Goal: Find specific page/section: Find specific page/section

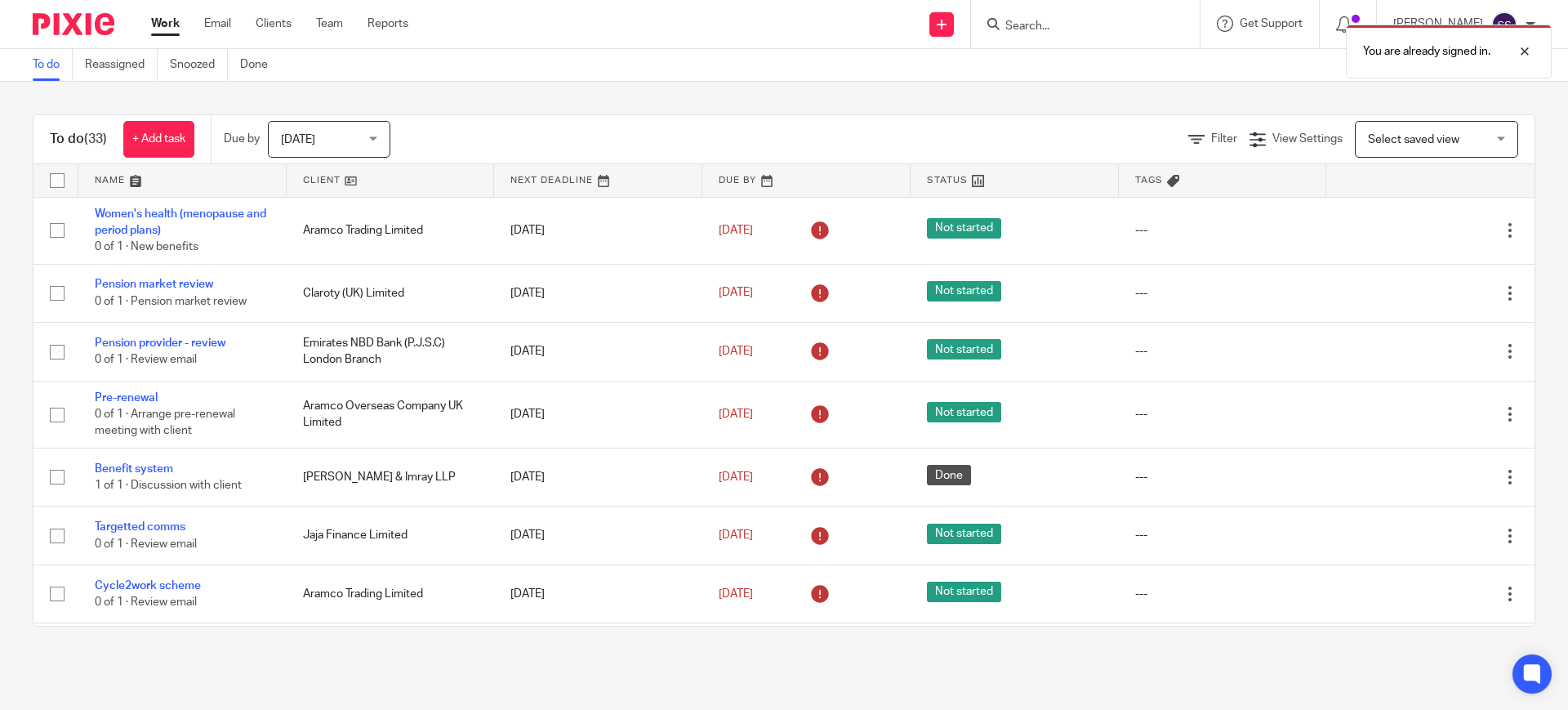
drag, startPoint x: 63, startPoint y: 29, endPoint x: 71, endPoint y: 31, distance: 8.2
click at [63, 29] on img at bounding box center [73, 24] width 81 height 22
click at [79, 12] on div at bounding box center [68, 24] width 135 height 49
click at [1518, 21] on div "[PERSON_NAME]" at bounding box center [1464, 25] width 142 height 26
click at [1488, 54] on li "My profile" at bounding box center [1472, 66] width 108 height 24
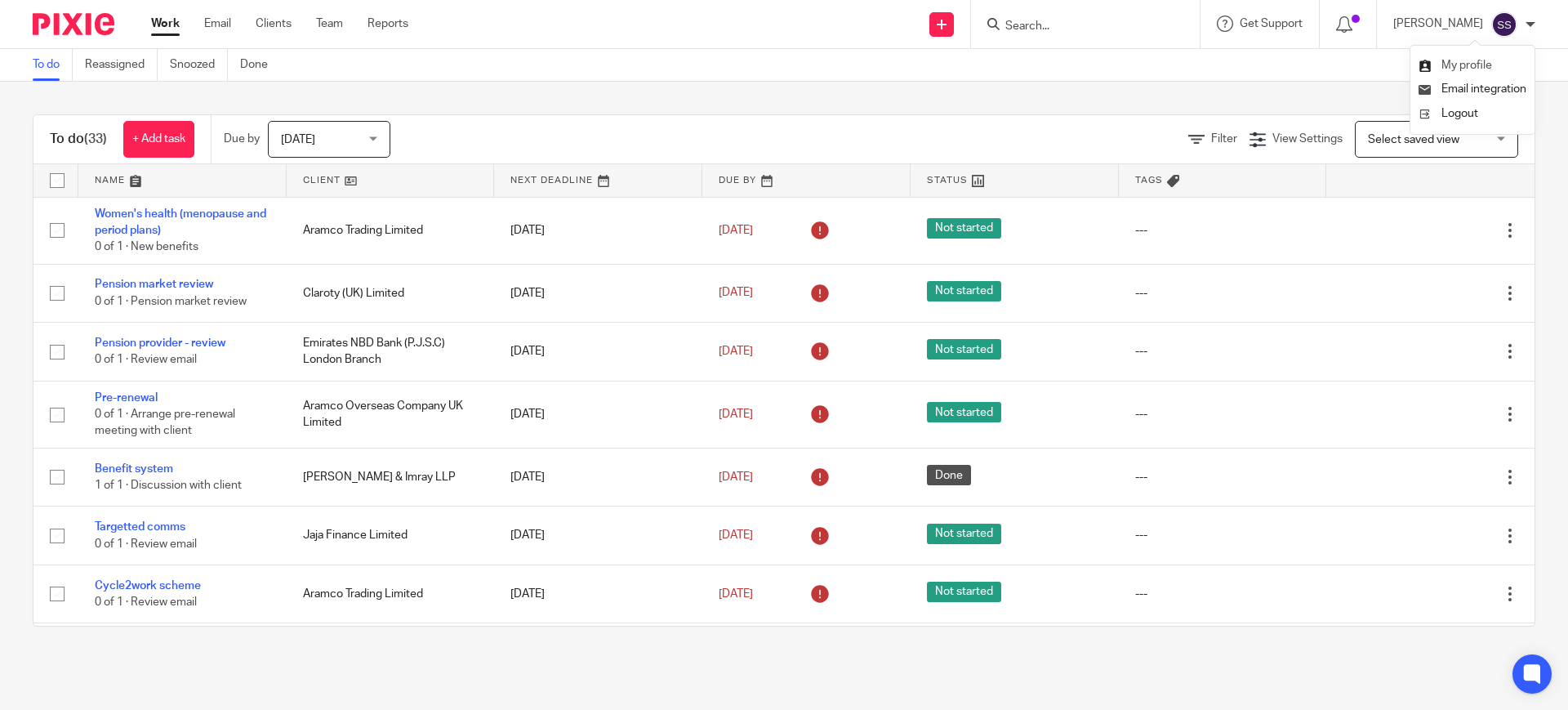
click at [1461, 60] on span "My profile" at bounding box center [1466, 66] width 51 height 12
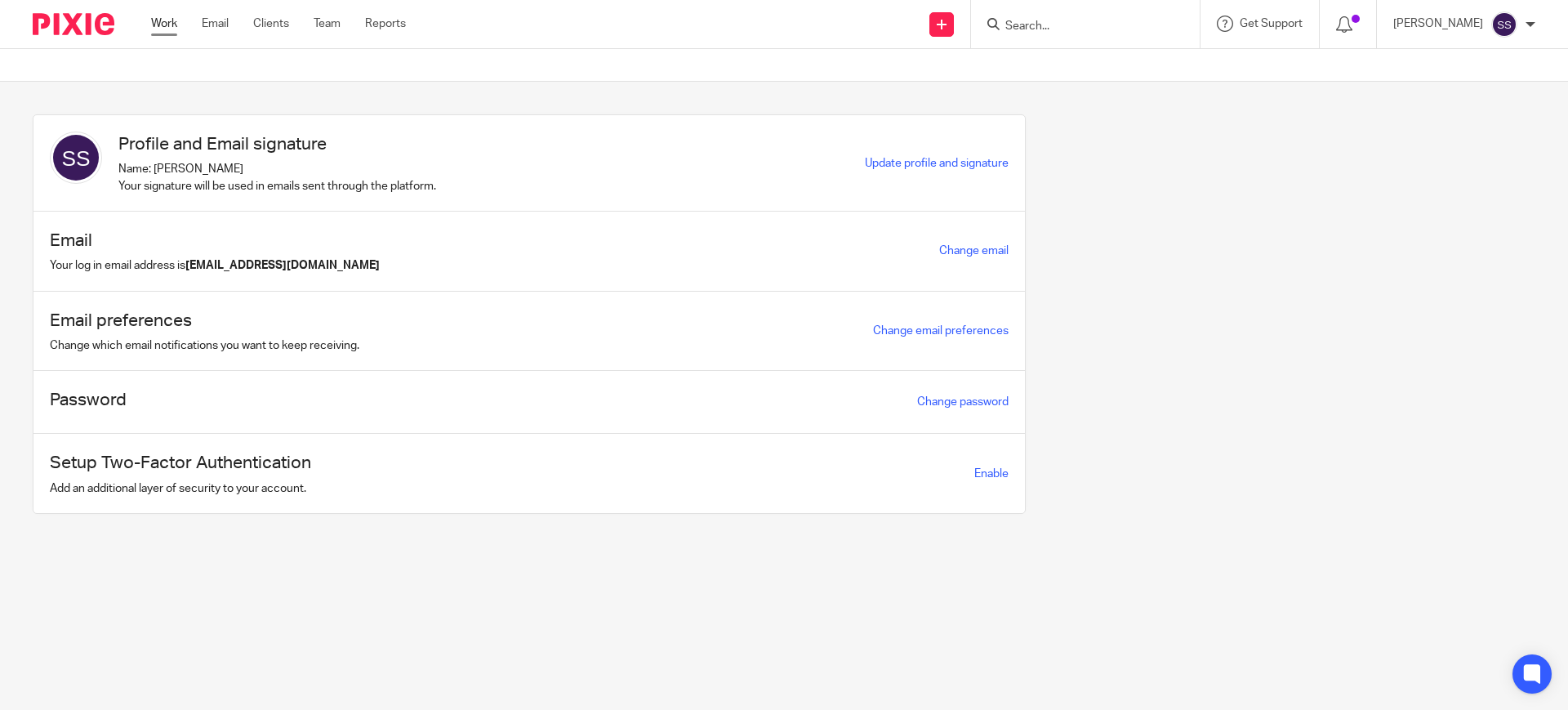
click at [164, 24] on link "Work" at bounding box center [164, 24] width 26 height 16
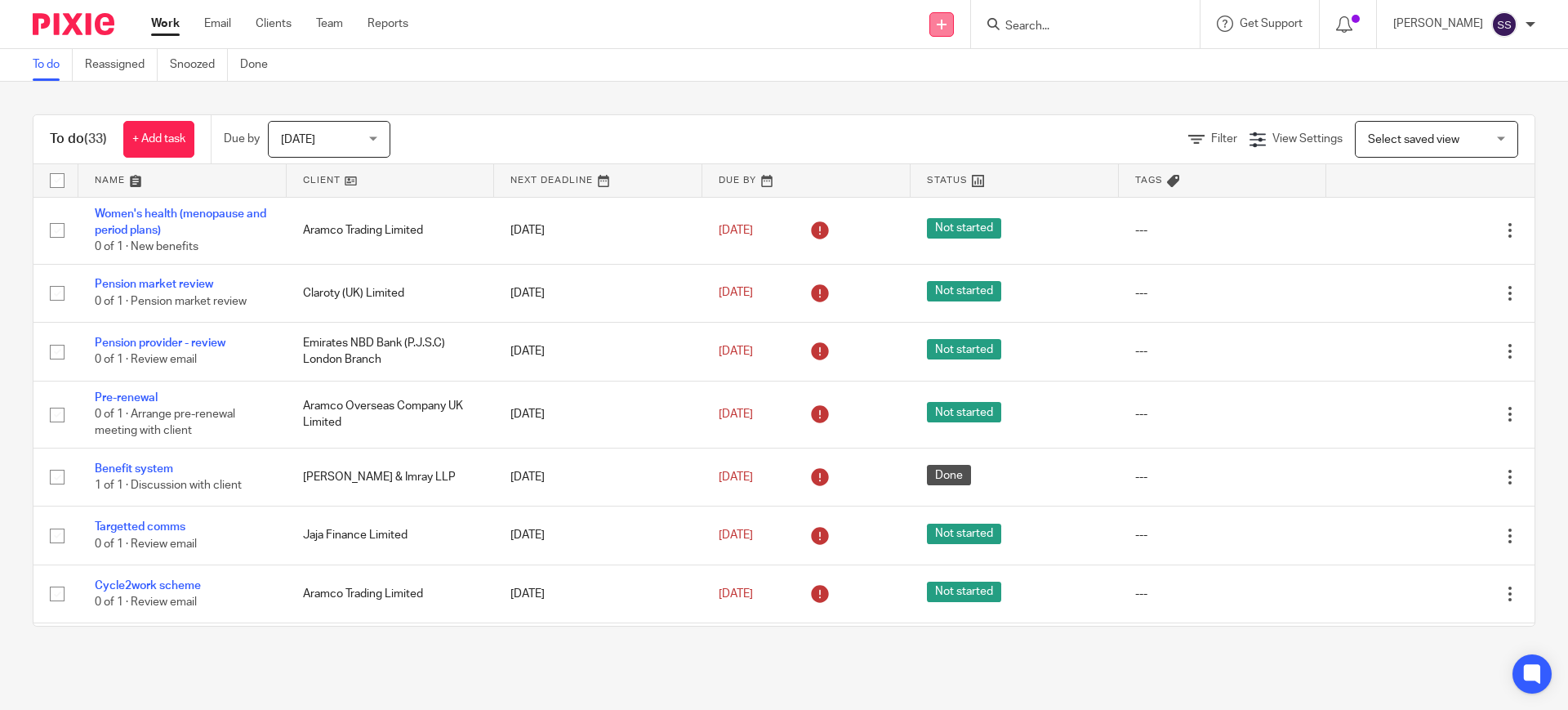
click at [946, 26] on icon at bounding box center [941, 25] width 10 height 10
click at [963, 126] on link "Add client" at bounding box center [961, 124] width 114 height 24
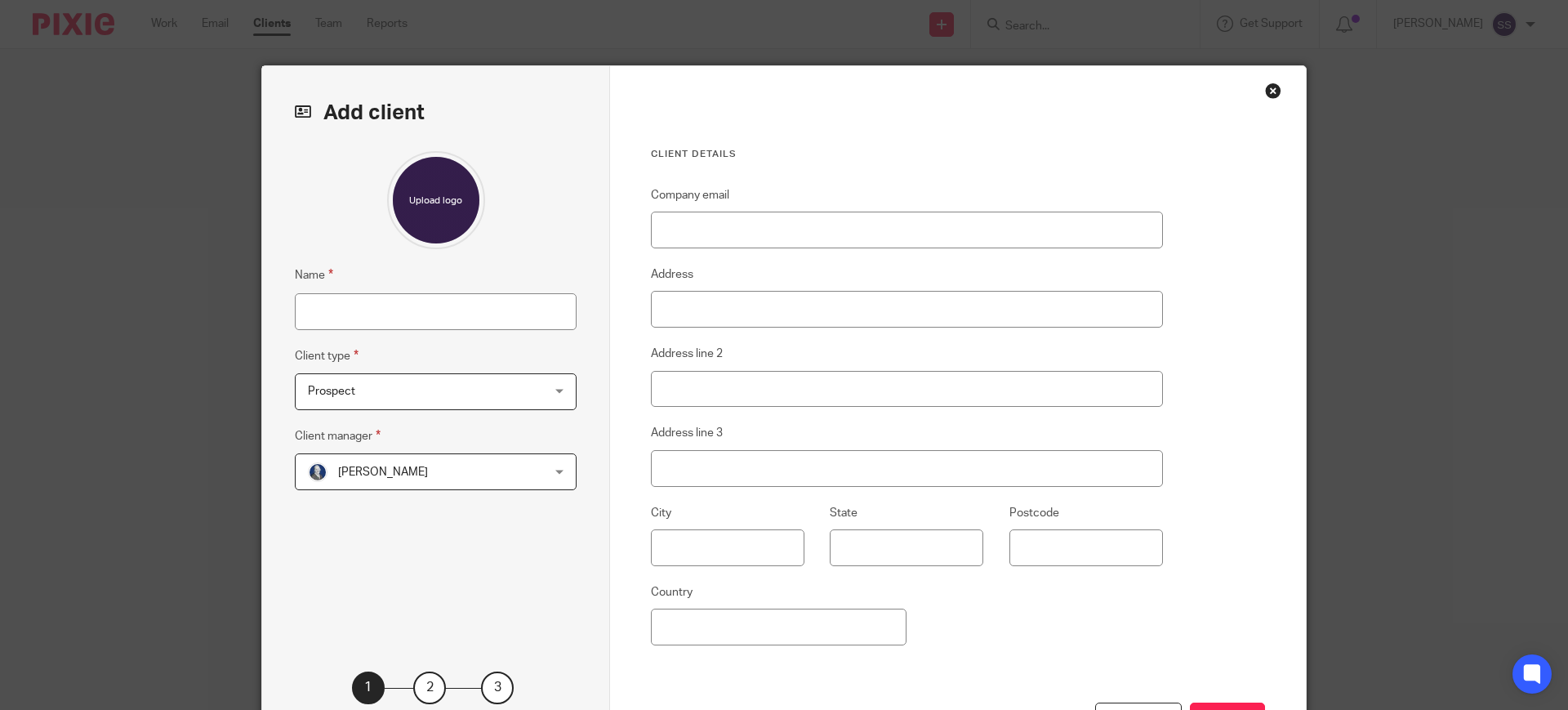
click at [372, 462] on span "Aimi Arnall" at bounding box center [414, 471] width 214 height 35
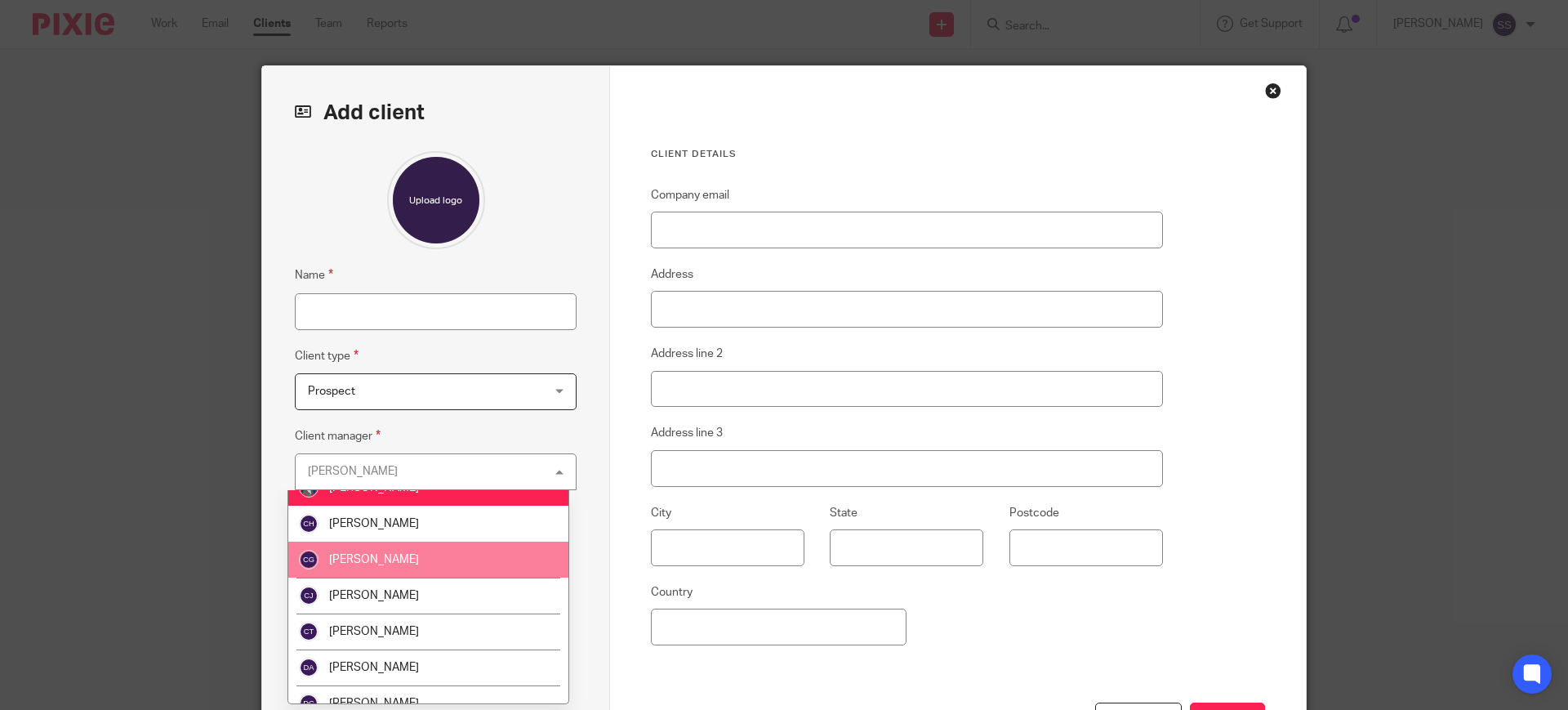
scroll to position [25, 0]
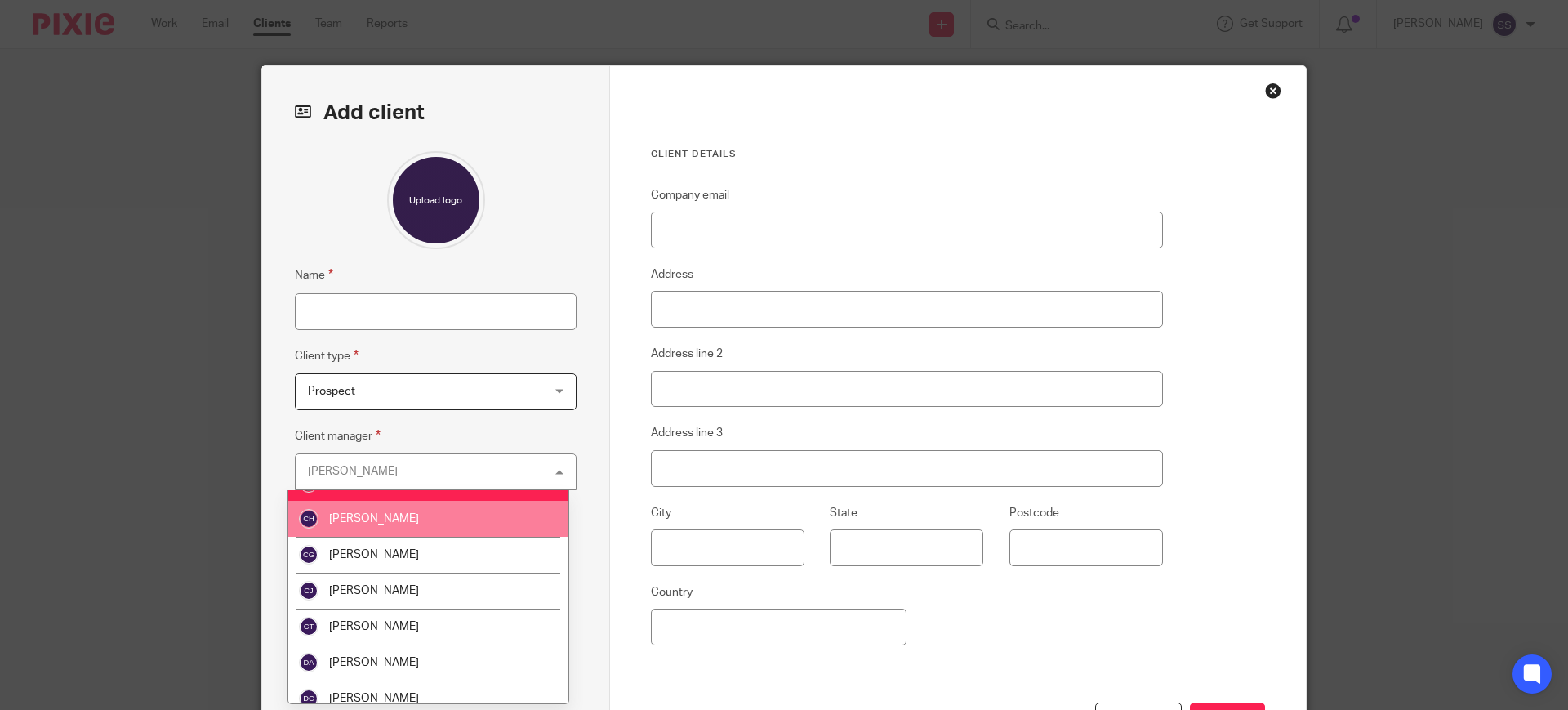
click at [1266, 90] on div "Close this dialog window" at bounding box center [1273, 90] width 16 height 16
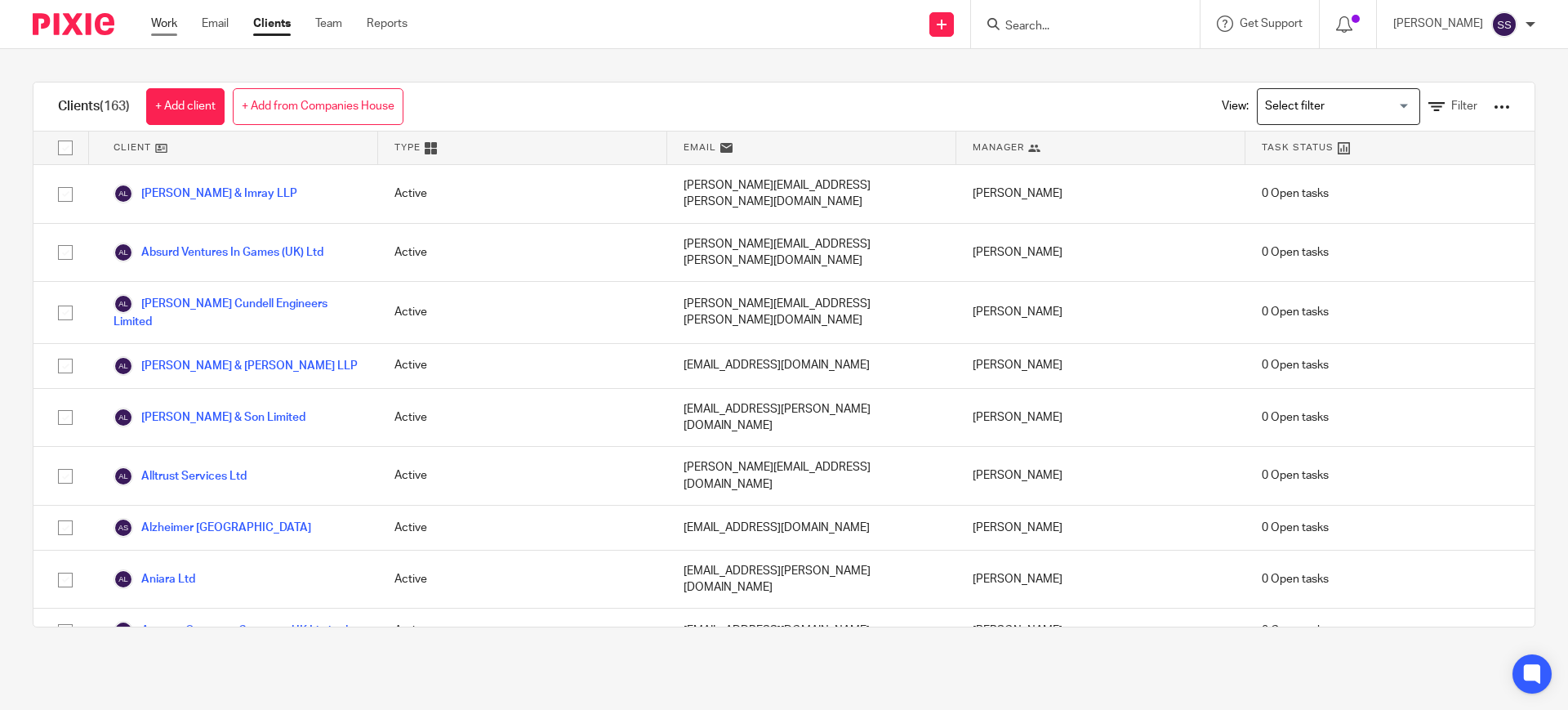
click at [168, 23] on link "Work" at bounding box center [164, 24] width 26 height 16
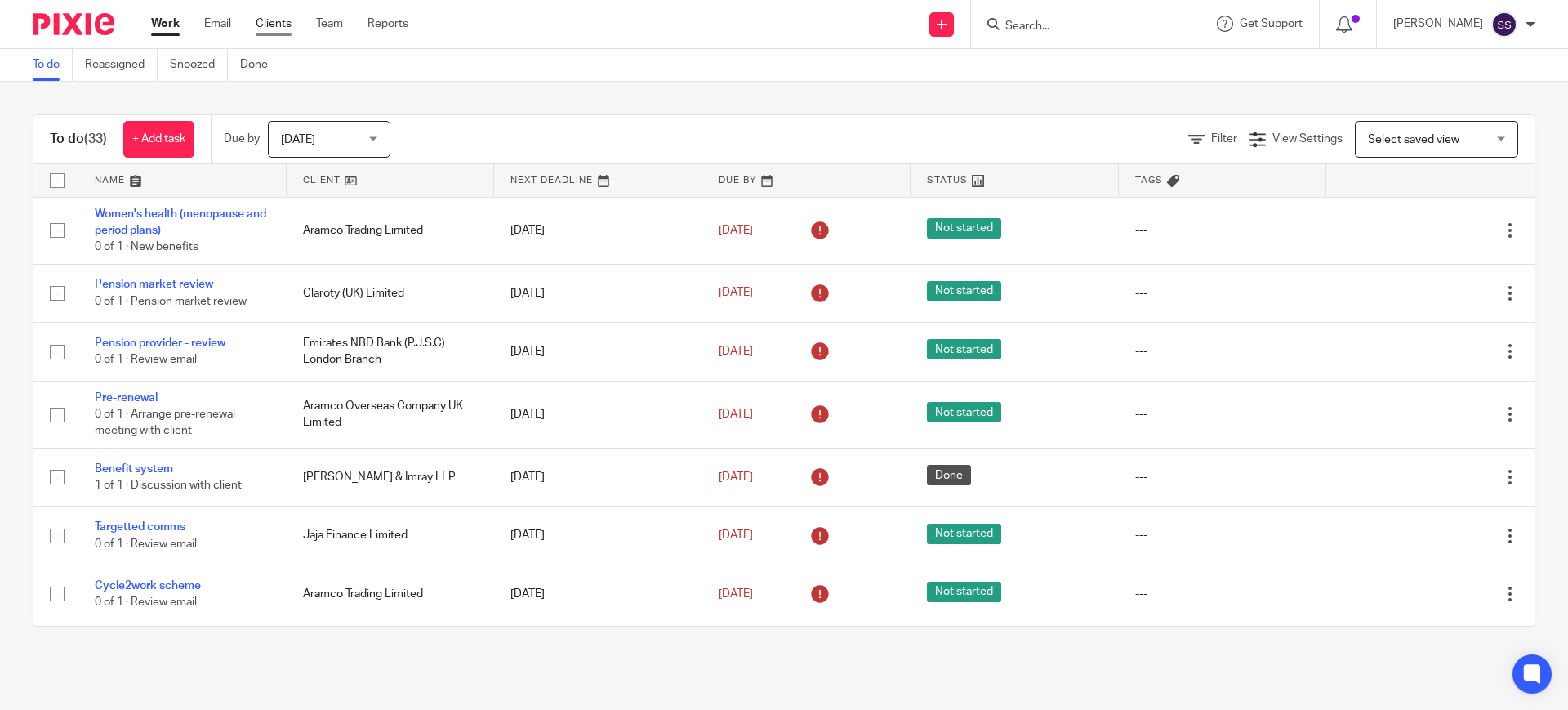
click at [278, 17] on link "Clients" at bounding box center [273, 24] width 36 height 16
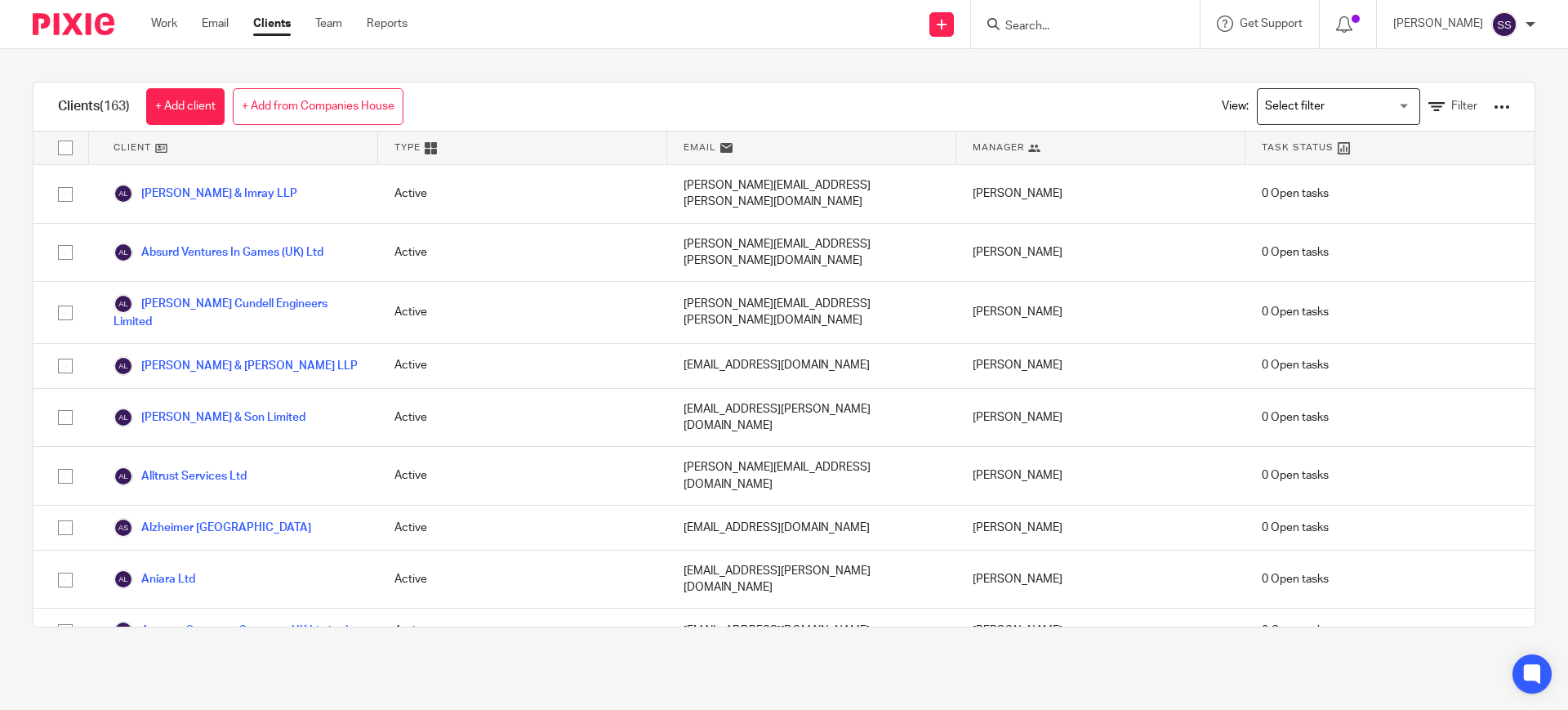
click at [1065, 22] on input "Search" at bounding box center [1077, 27] width 147 height 15
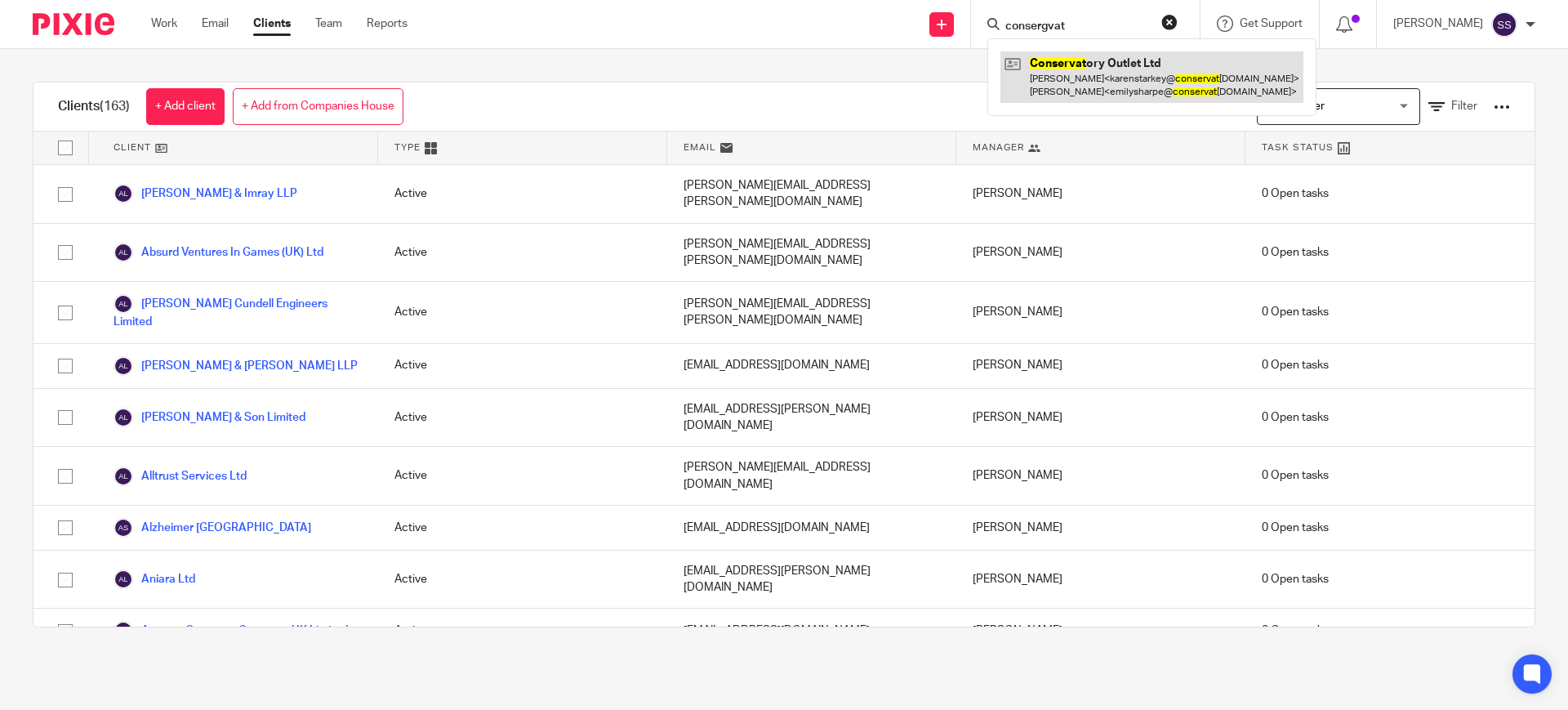
type input "consergvat"
click at [1080, 57] on link at bounding box center [1151, 76] width 303 height 51
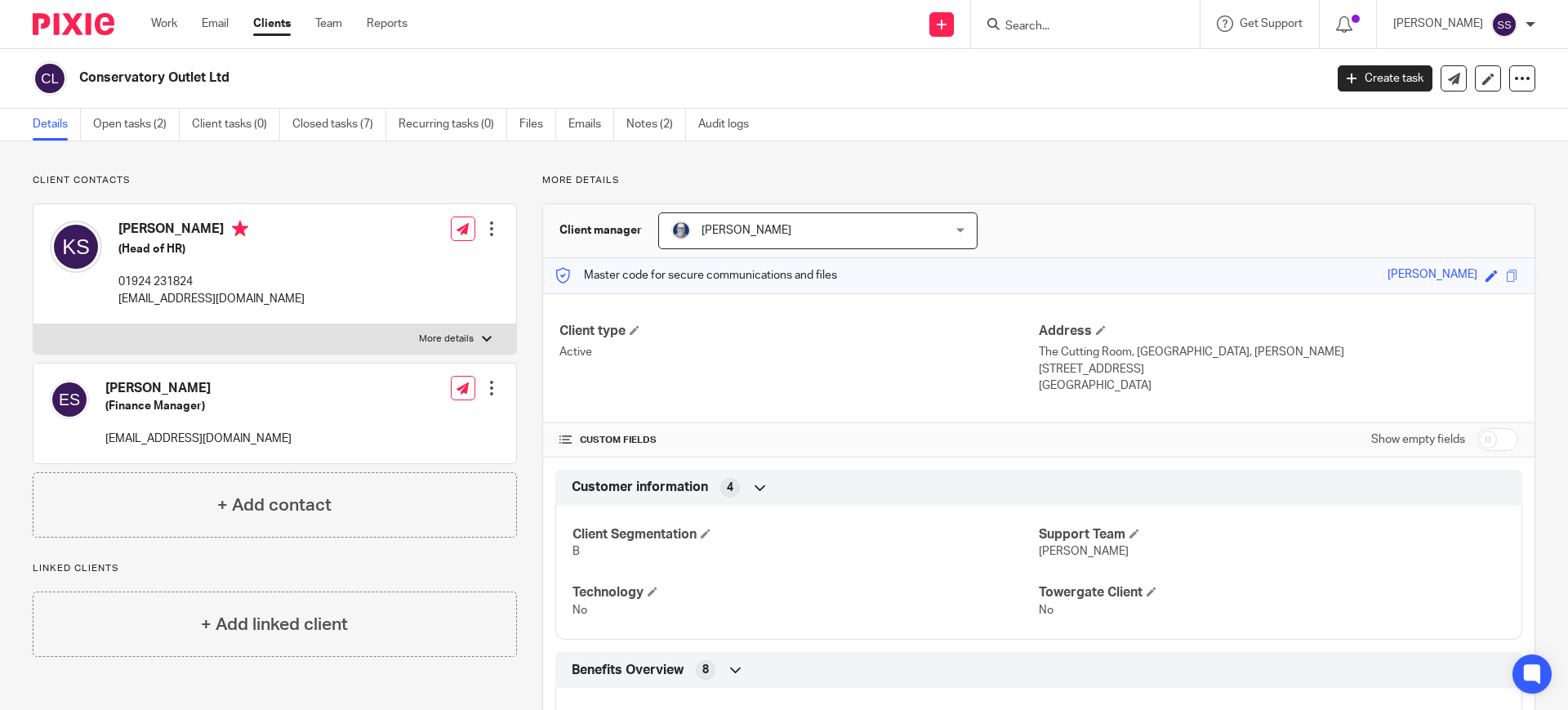
click at [1069, 28] on input "Search" at bounding box center [1077, 27] width 147 height 15
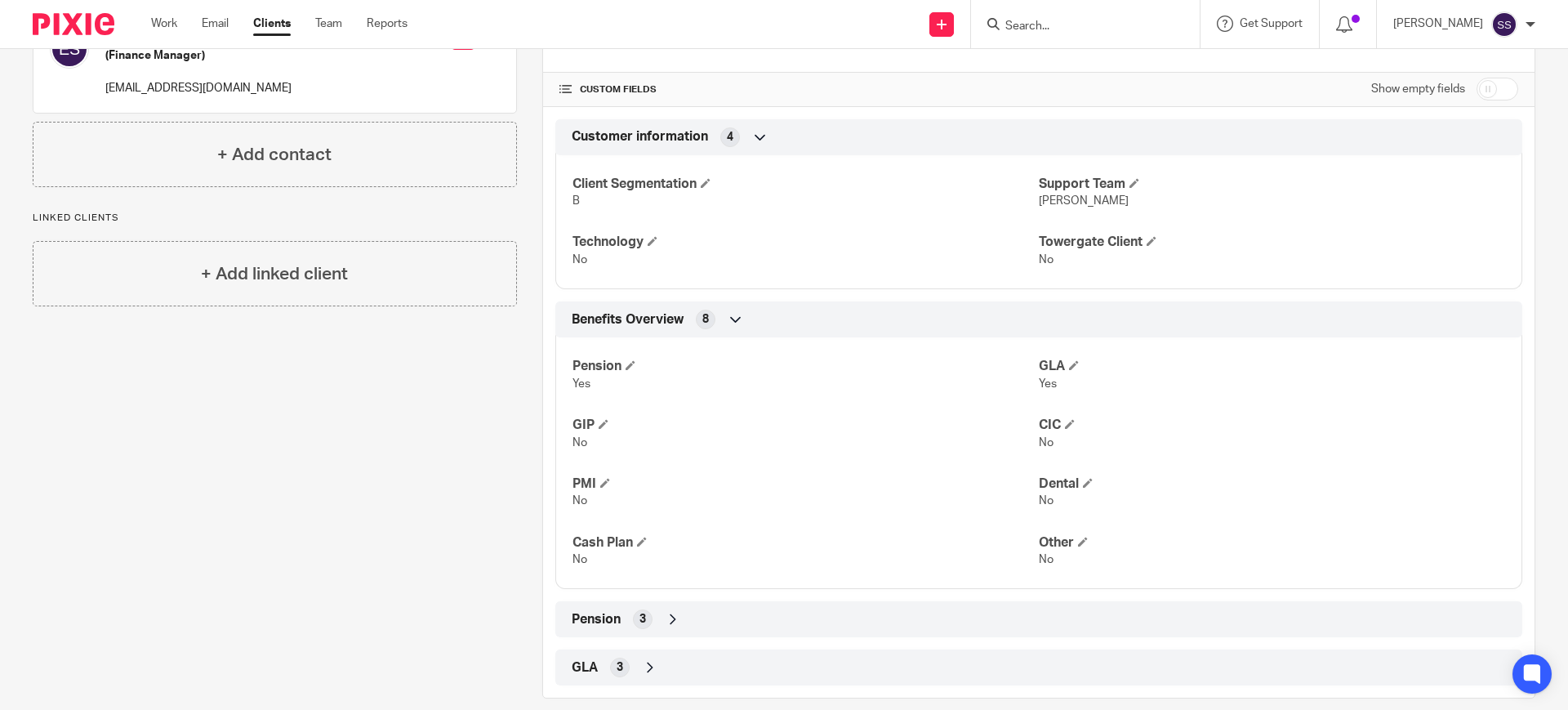
scroll to position [347, 0]
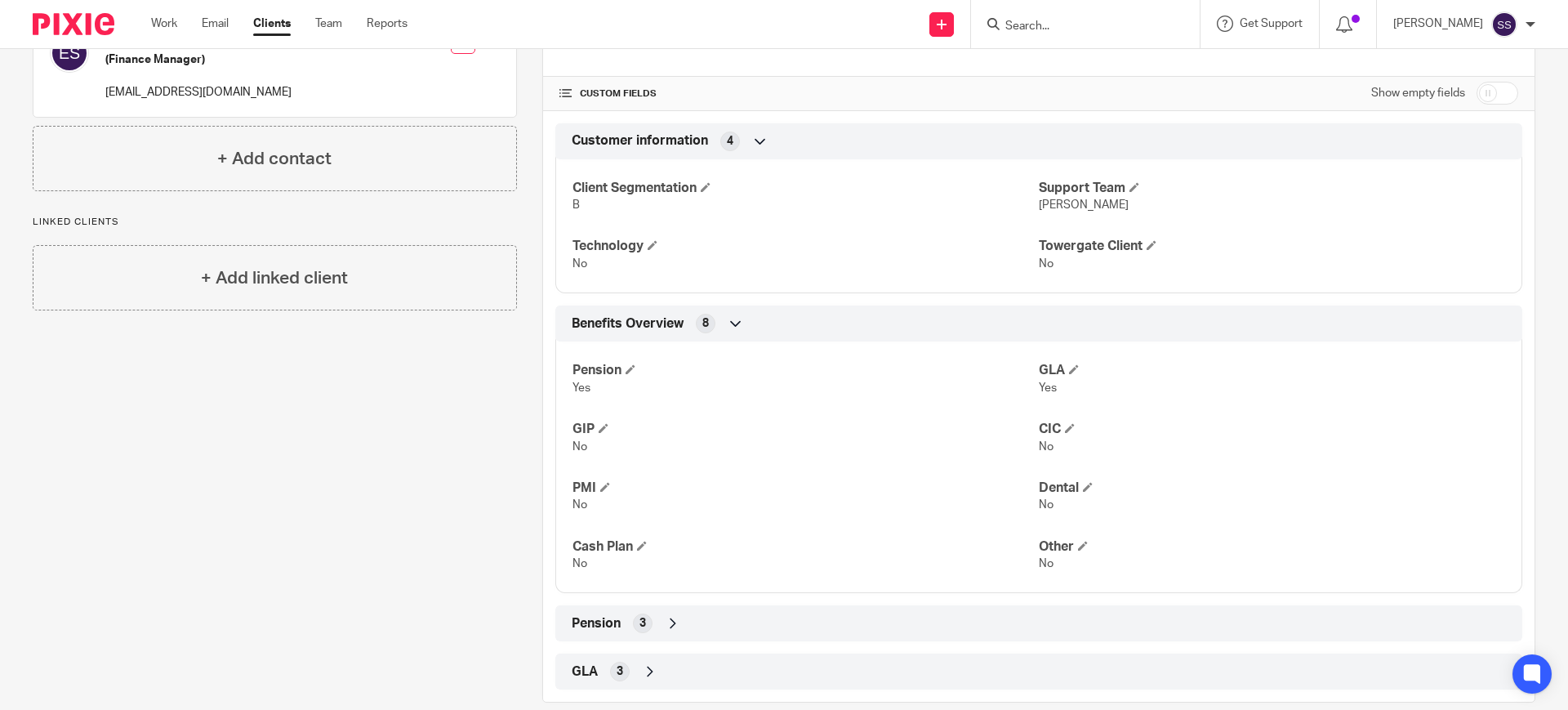
click at [619, 602] on div "Client type Active Address The [GEOGRAPHIC_DATA], [GEOGRAPHIC_DATA], [PERSON_NA…" at bounding box center [1039, 319] width 991 height 743
click at [602, 664] on div "GLA 3" at bounding box center [1039, 671] width 942 height 28
click at [605, 626] on span "Pension" at bounding box center [596, 623] width 49 height 17
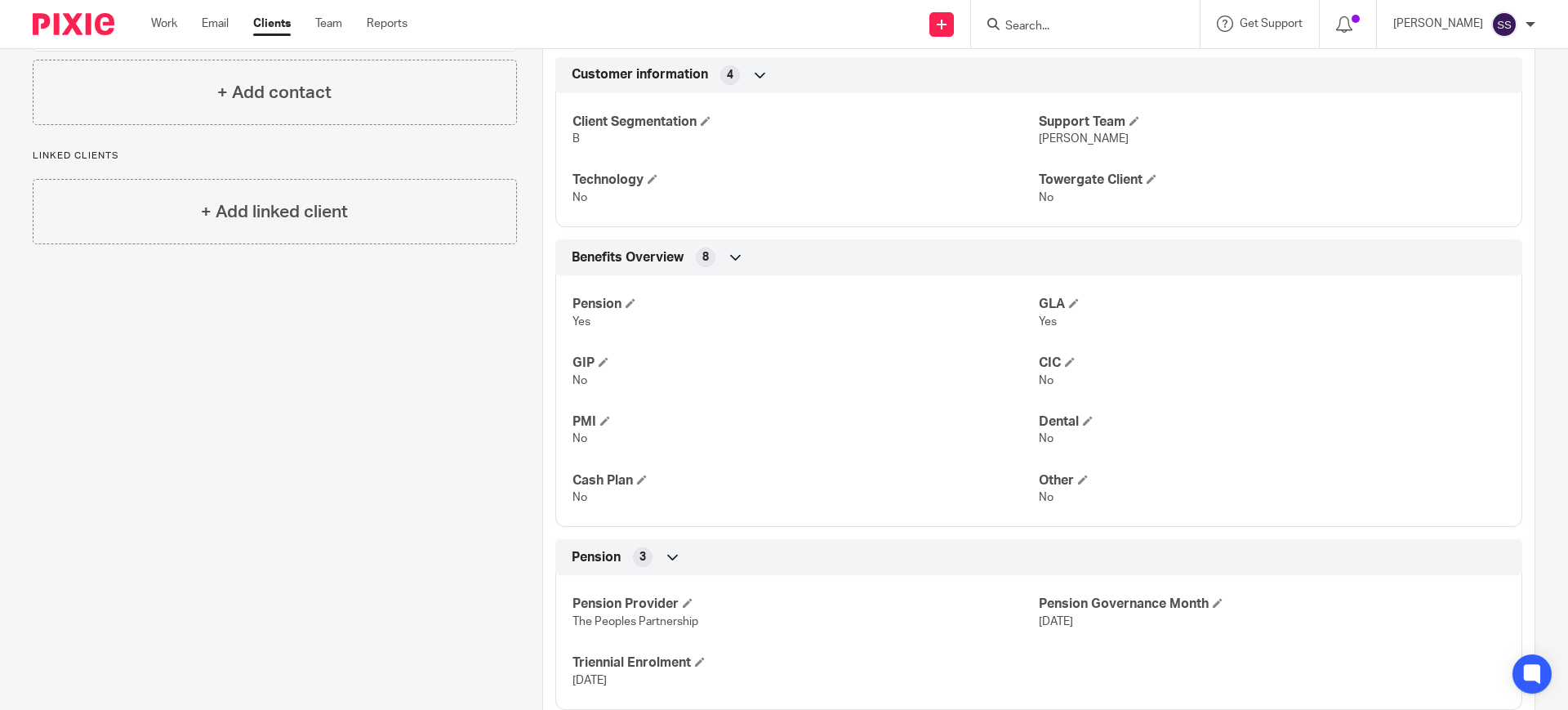
scroll to position [182, 0]
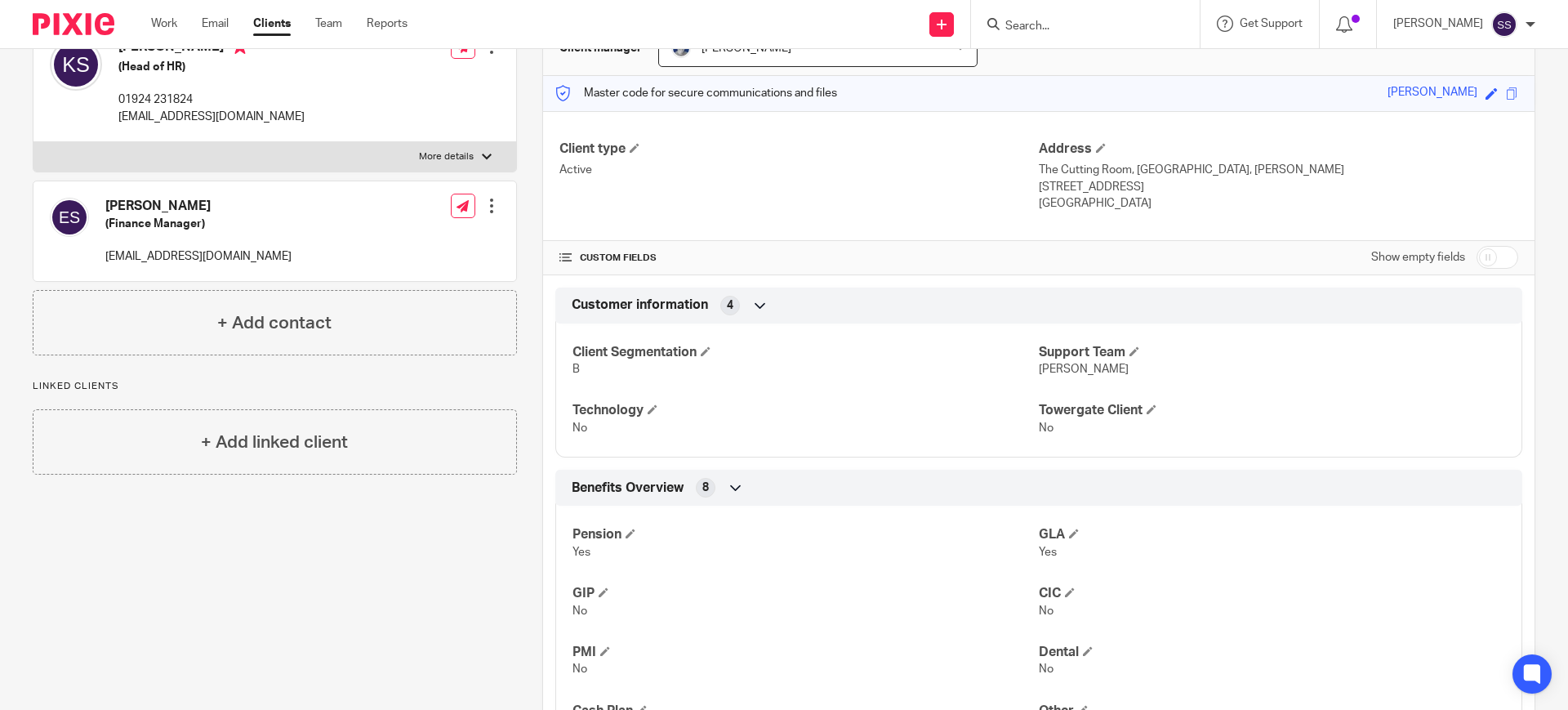
click at [1062, 15] on form at bounding box center [1090, 24] width 174 height 21
click at [1069, 27] on input "Search" at bounding box center [1077, 27] width 147 height 15
type input "csi"
click at [1072, 68] on link at bounding box center [1138, 71] width 276 height 38
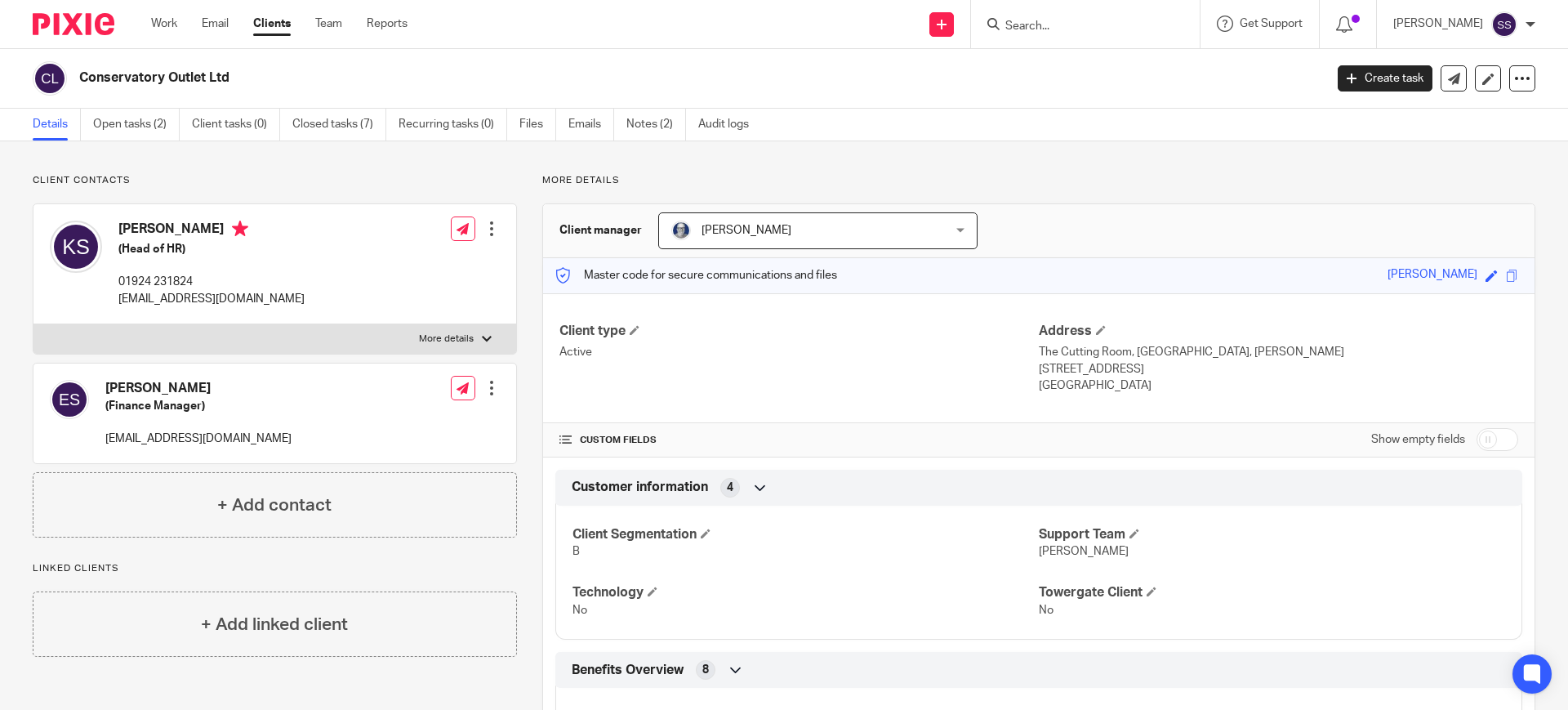
click at [1057, 34] on input "Search" at bounding box center [1077, 27] width 147 height 15
type input "csi"
click at [1082, 58] on link at bounding box center [1138, 71] width 276 height 38
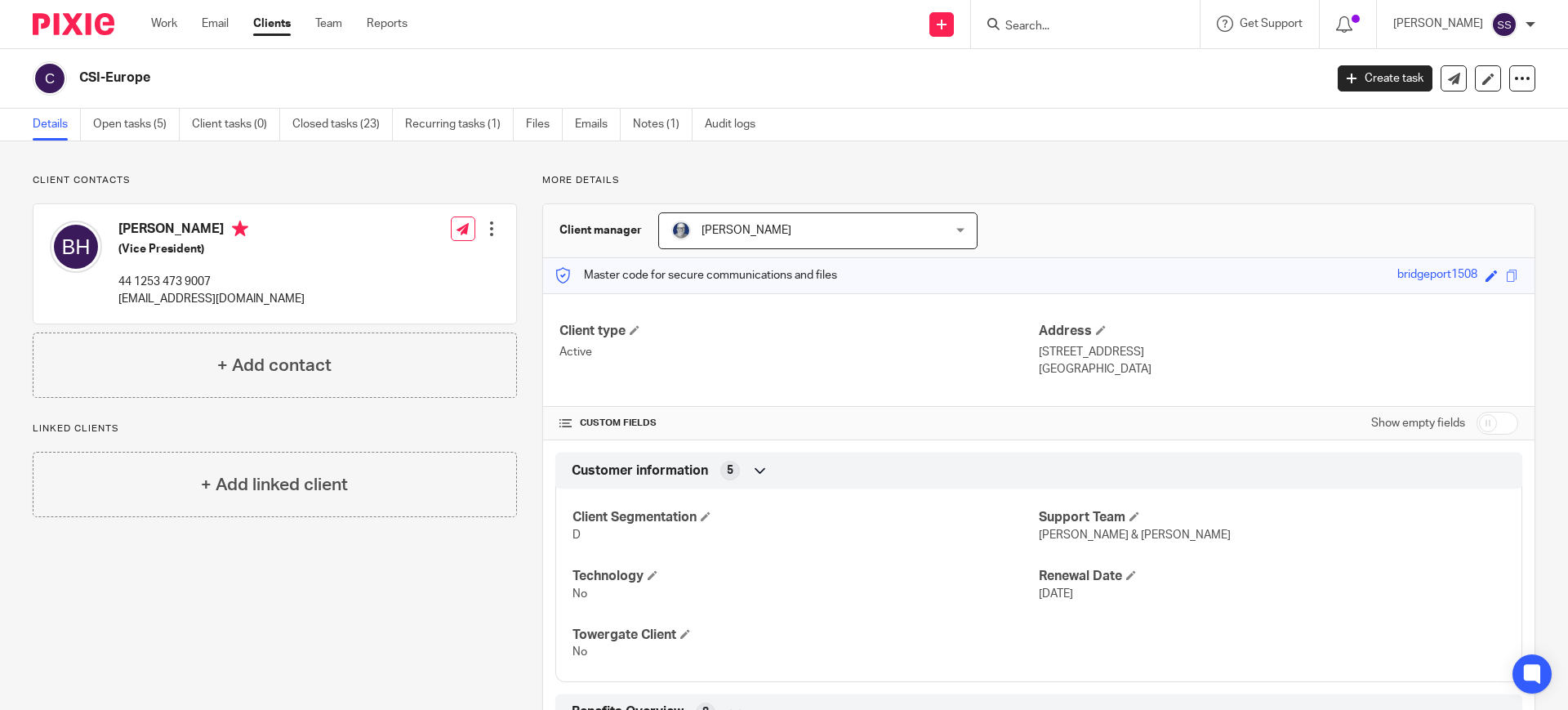
click at [1080, 10] on div at bounding box center [1085, 24] width 228 height 49
click at [1097, 28] on input "Search" at bounding box center [1077, 27] width 147 height 15
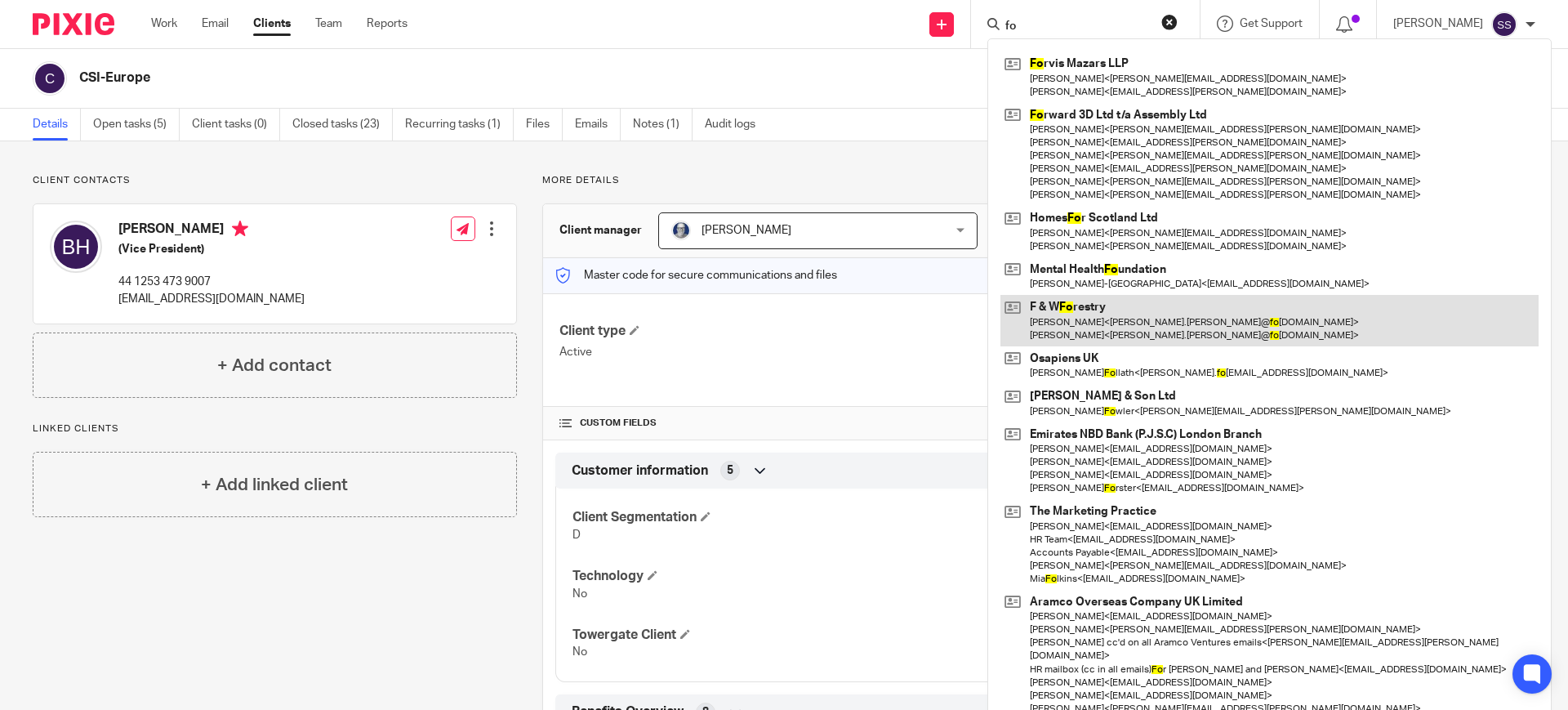
type input "fo"
click at [1060, 338] on link at bounding box center [1269, 320] width 538 height 51
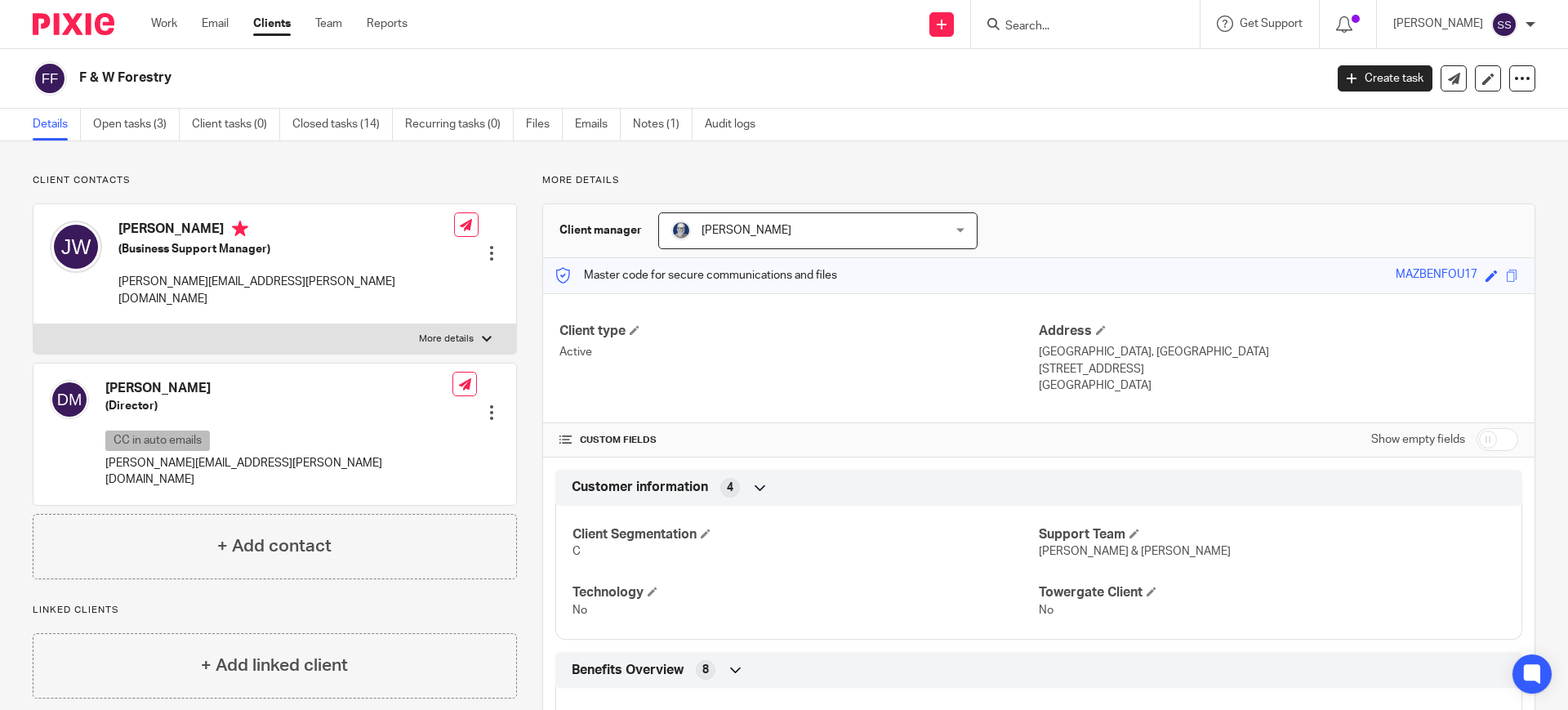
click at [1065, 30] on input "Search" at bounding box center [1077, 27] width 147 height 15
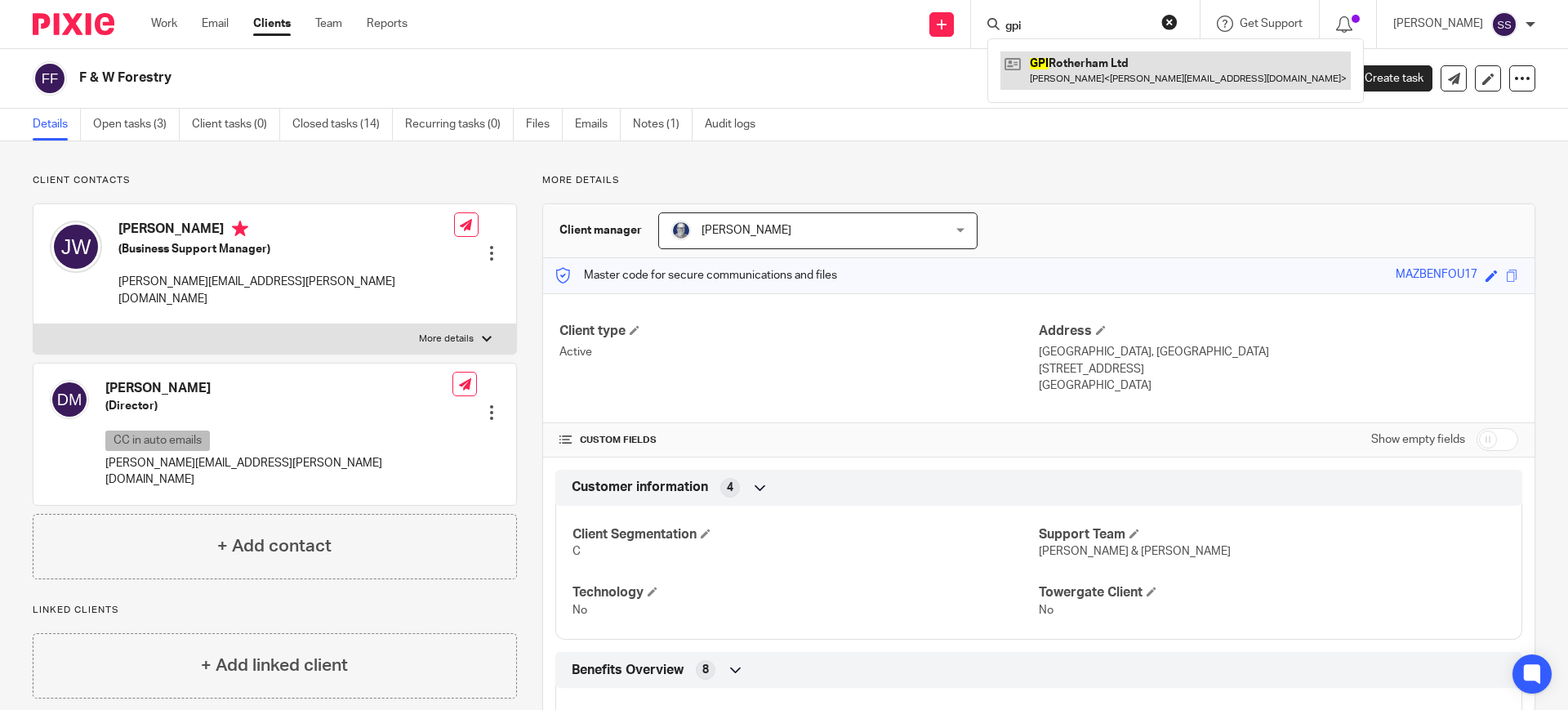
type input "gpi"
click at [1075, 72] on link at bounding box center [1175, 71] width 351 height 38
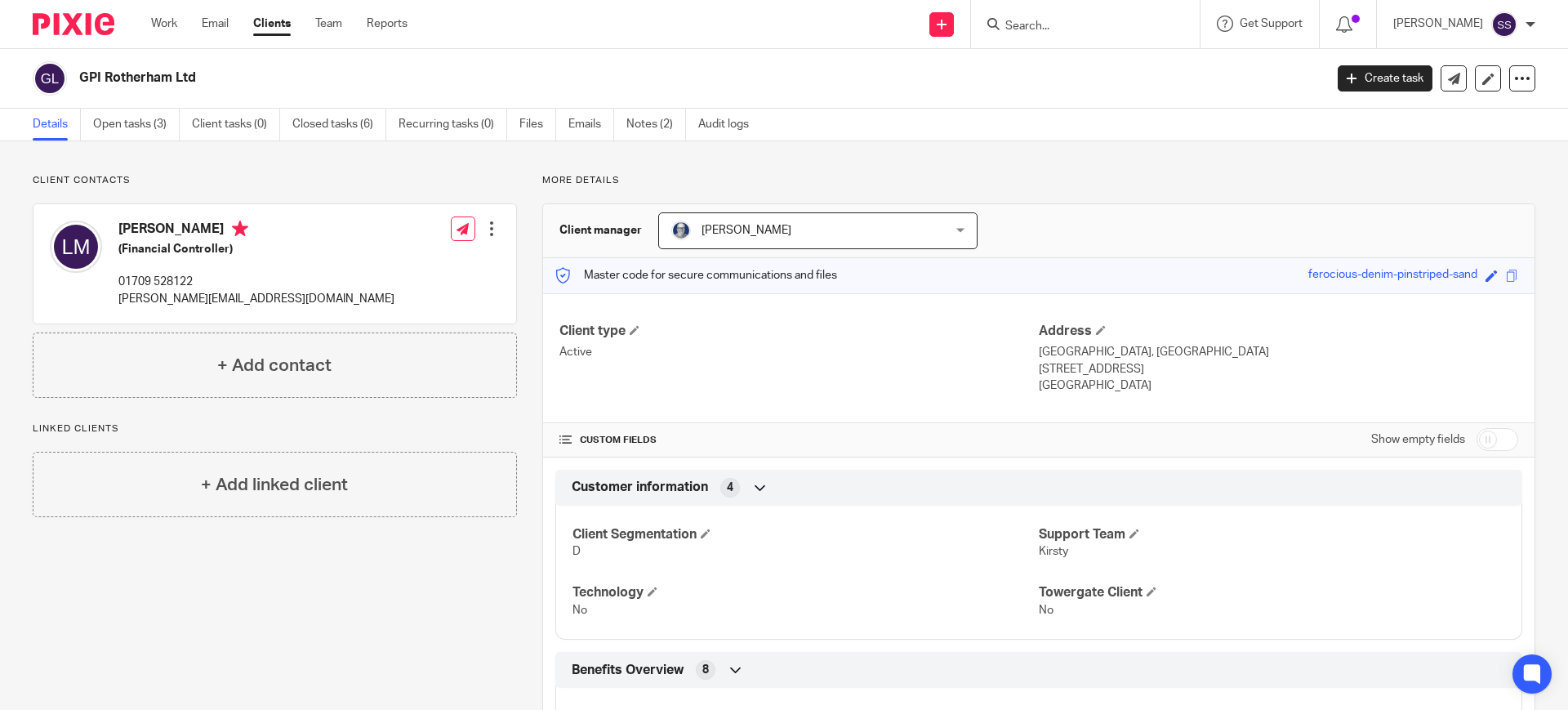
click at [1082, 24] on input "Search" at bounding box center [1077, 27] width 147 height 15
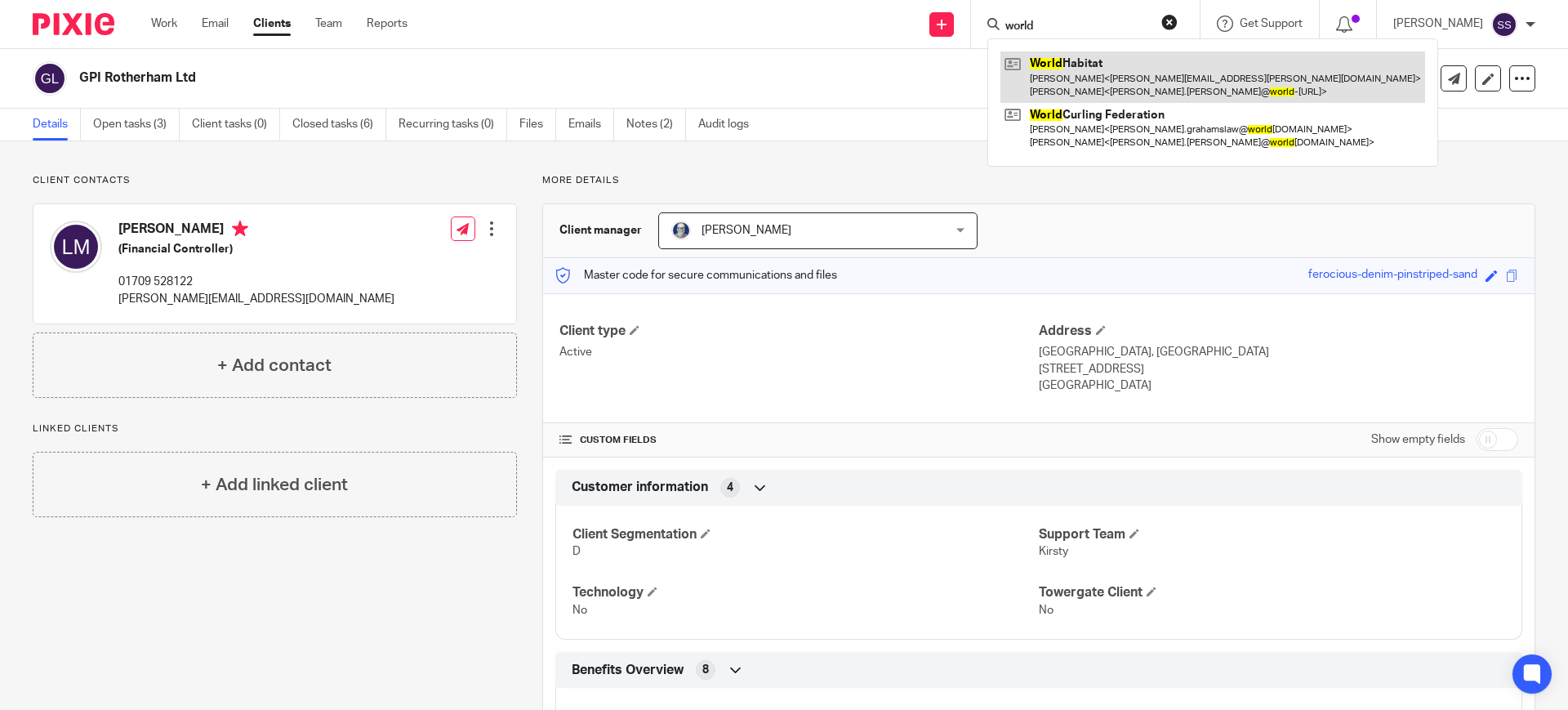
type input "world"
click at [1091, 73] on link at bounding box center [1212, 76] width 425 height 51
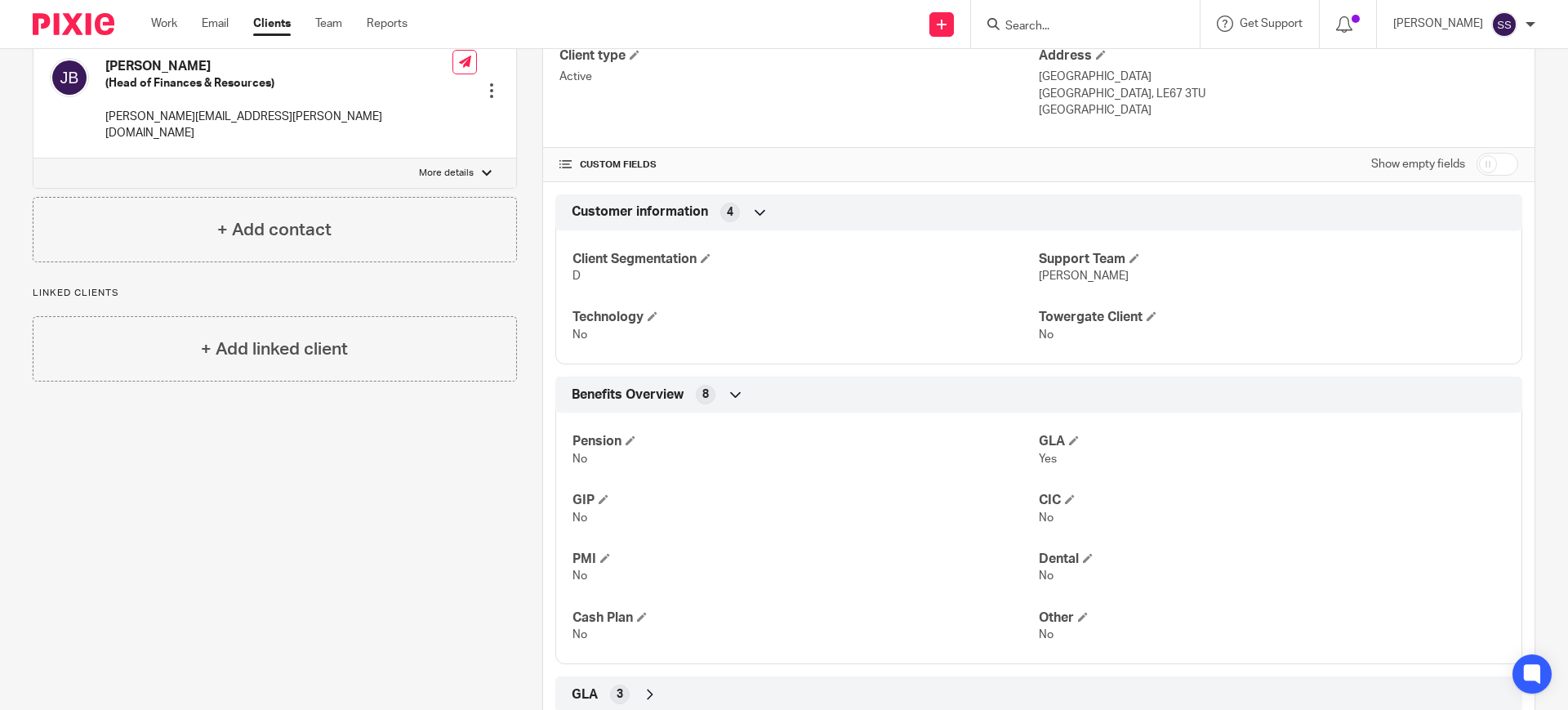
scroll to position [273, 0]
click at [590, 696] on span "GLA" at bounding box center [585, 696] width 26 height 17
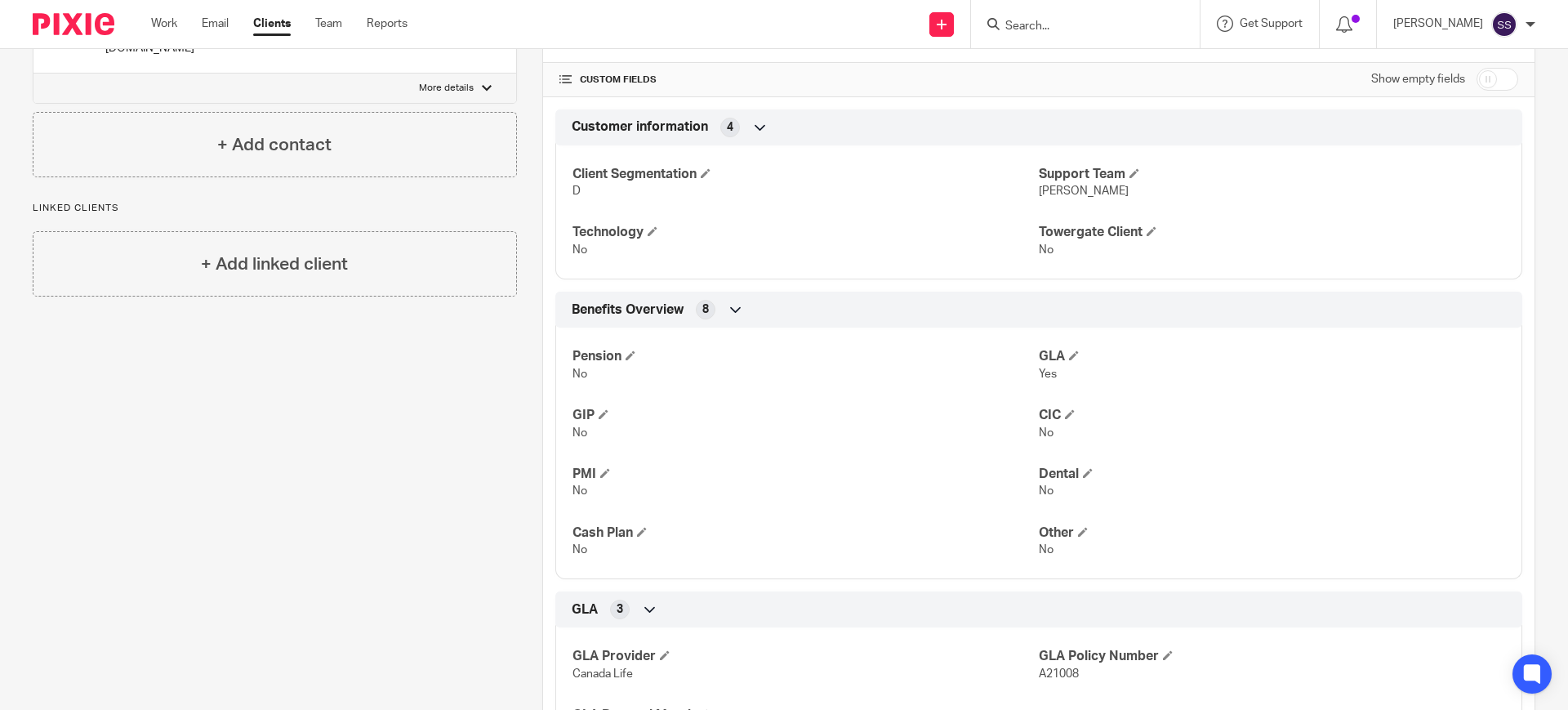
scroll to position [204, 0]
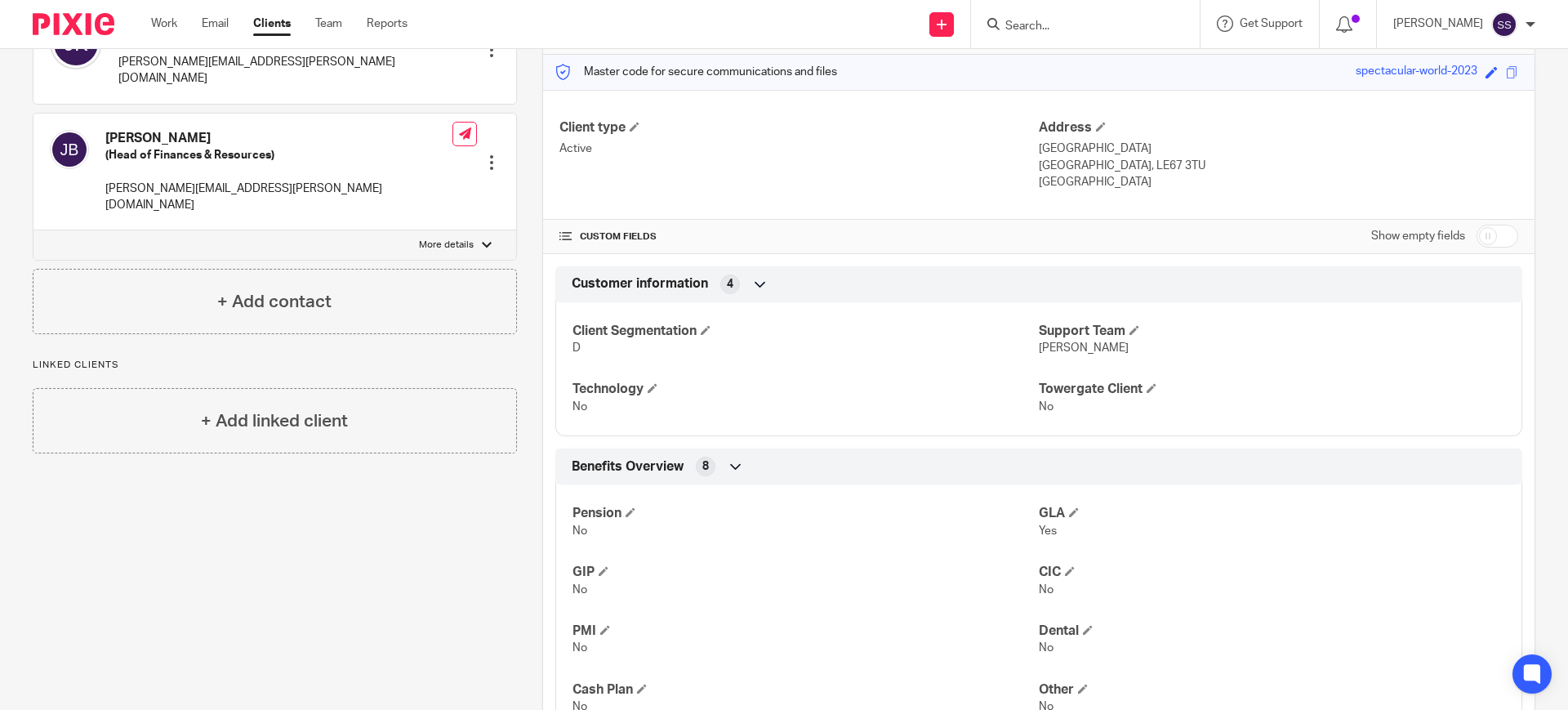
click at [1098, 17] on form at bounding box center [1090, 24] width 174 height 21
click at [1121, 31] on input "Search" at bounding box center [1077, 27] width 147 height 15
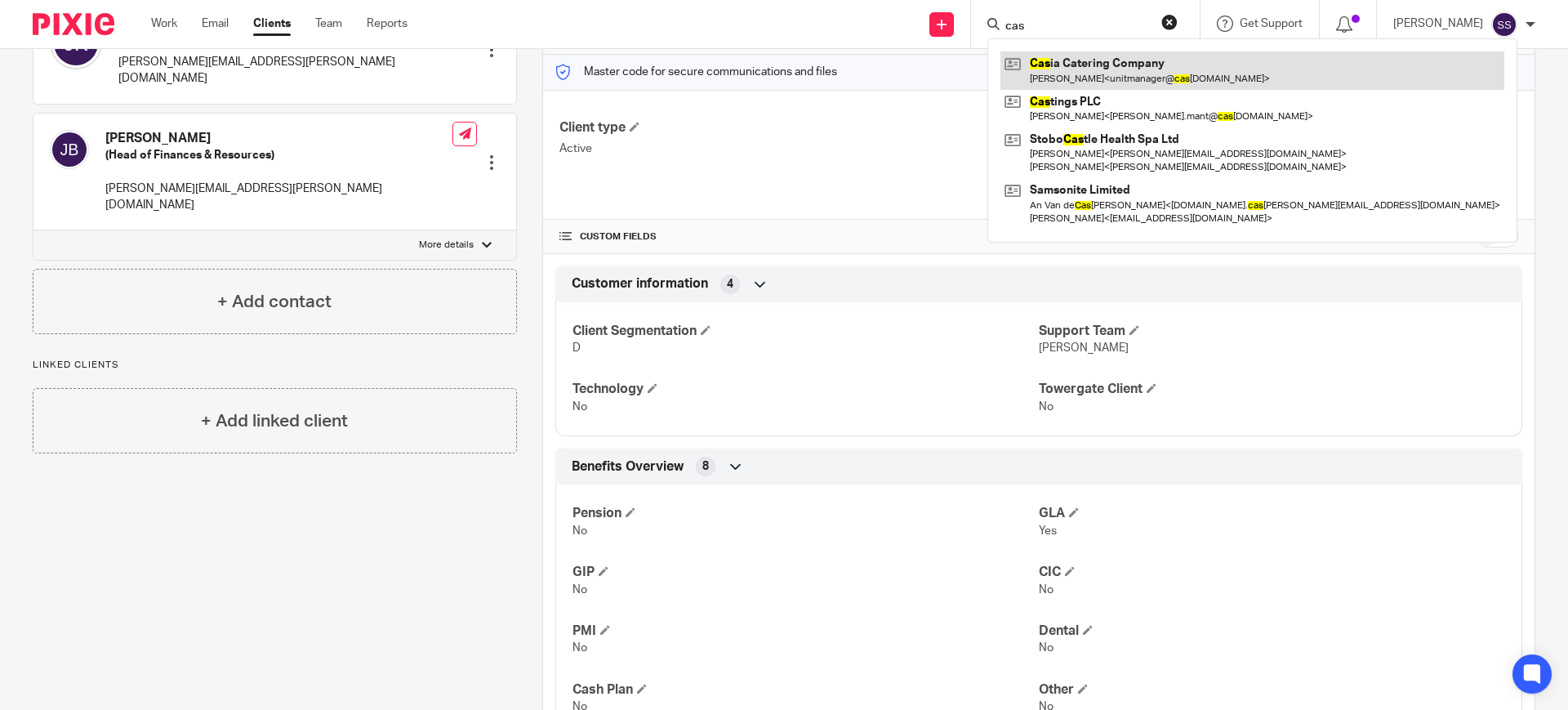
type input "cas"
click at [1101, 78] on link at bounding box center [1251, 71] width 503 height 38
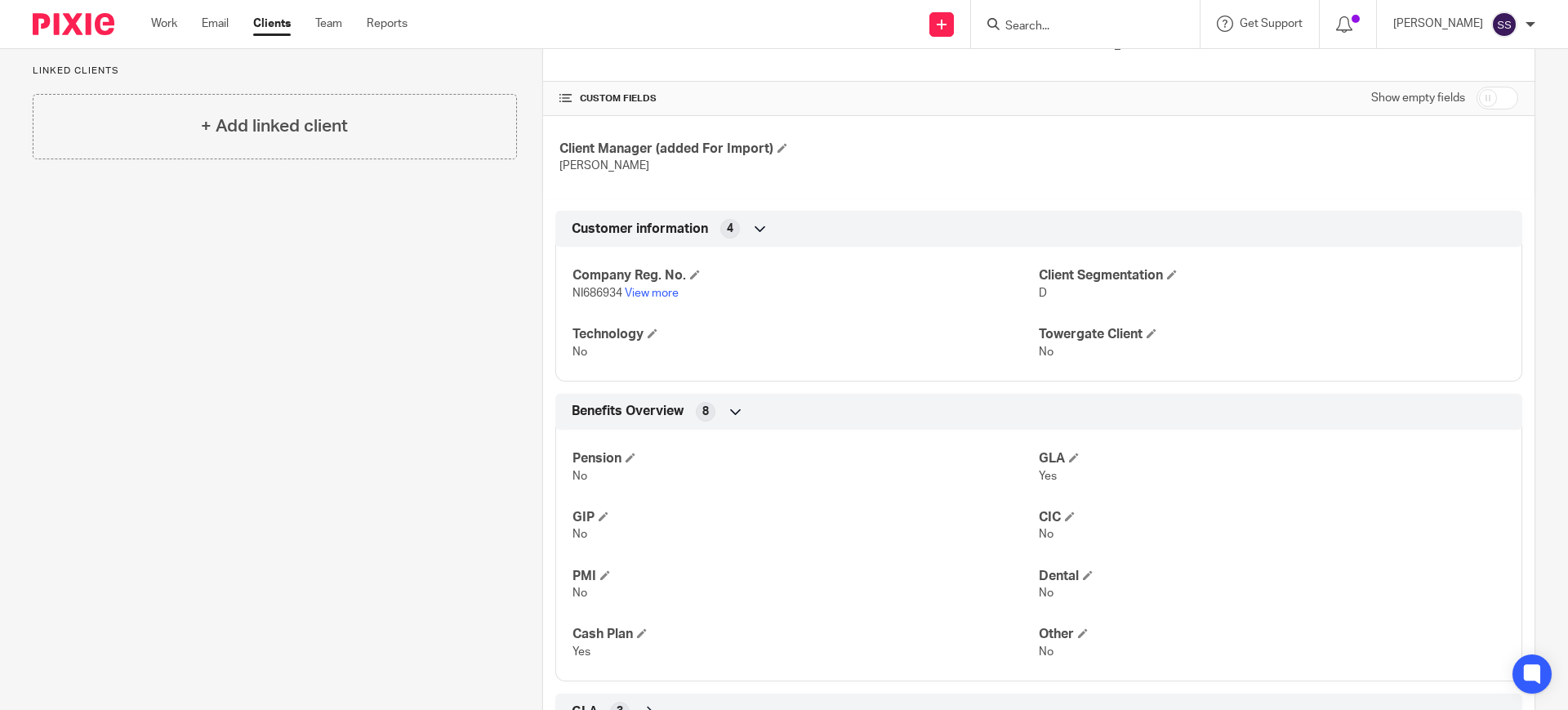
scroll to position [455, 0]
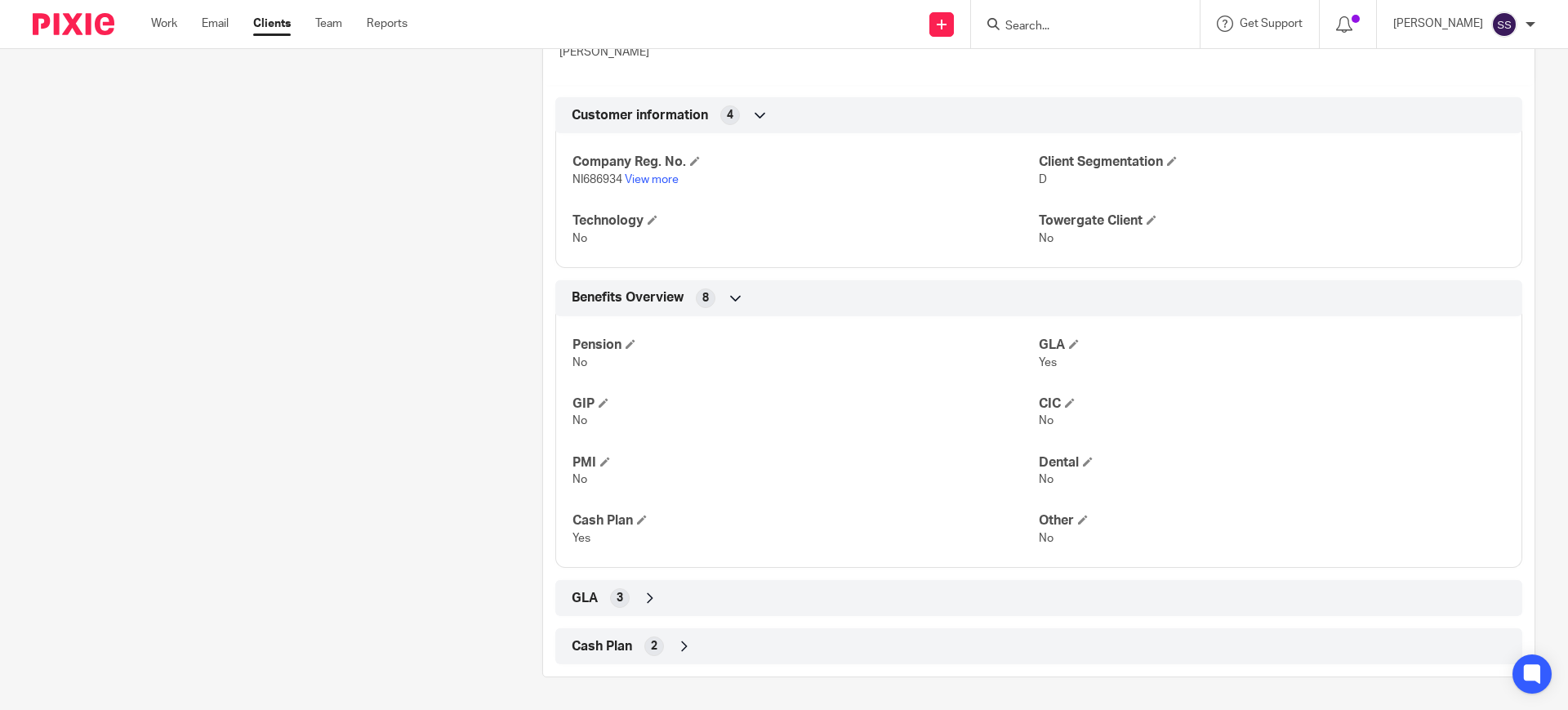
click at [617, 601] on span "3" at bounding box center [620, 598] width 7 height 16
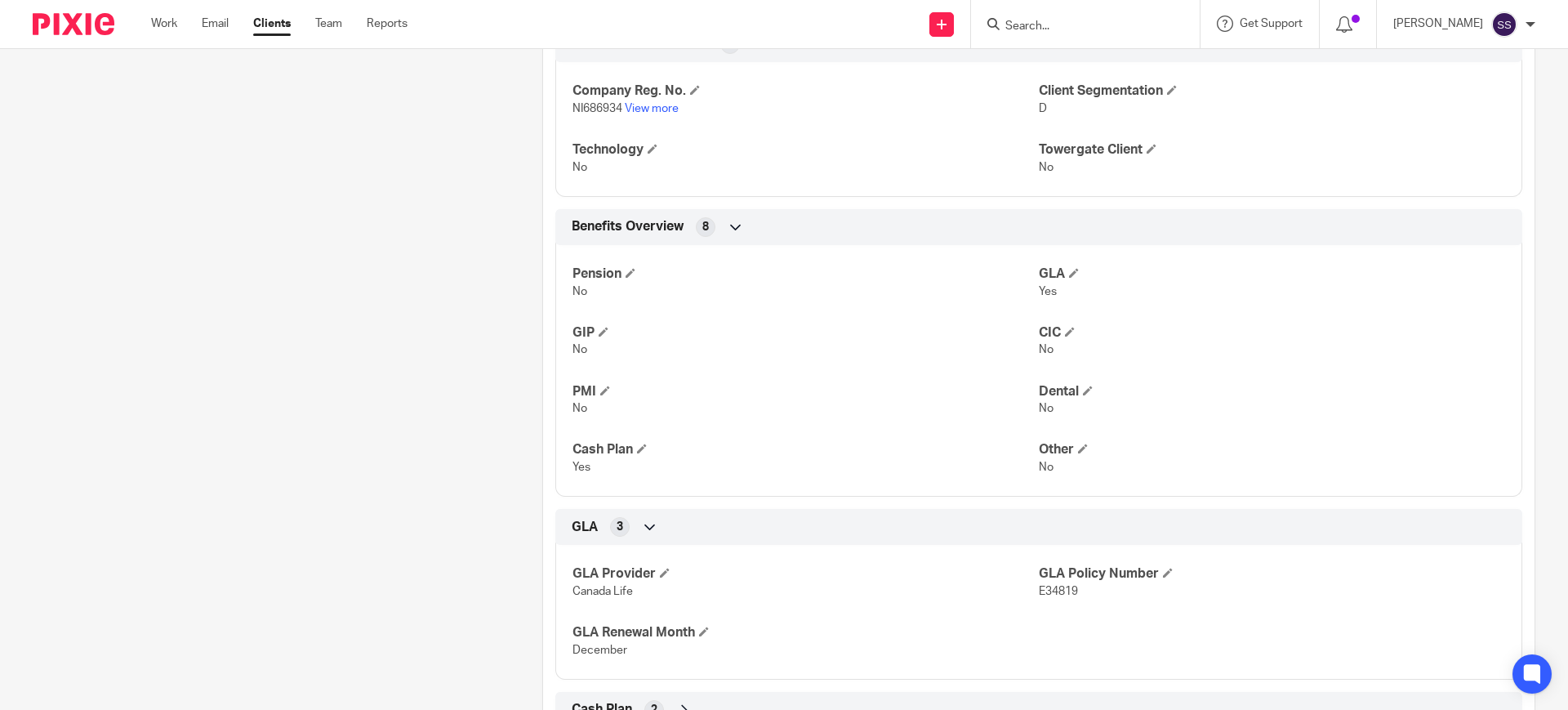
scroll to position [590, 0]
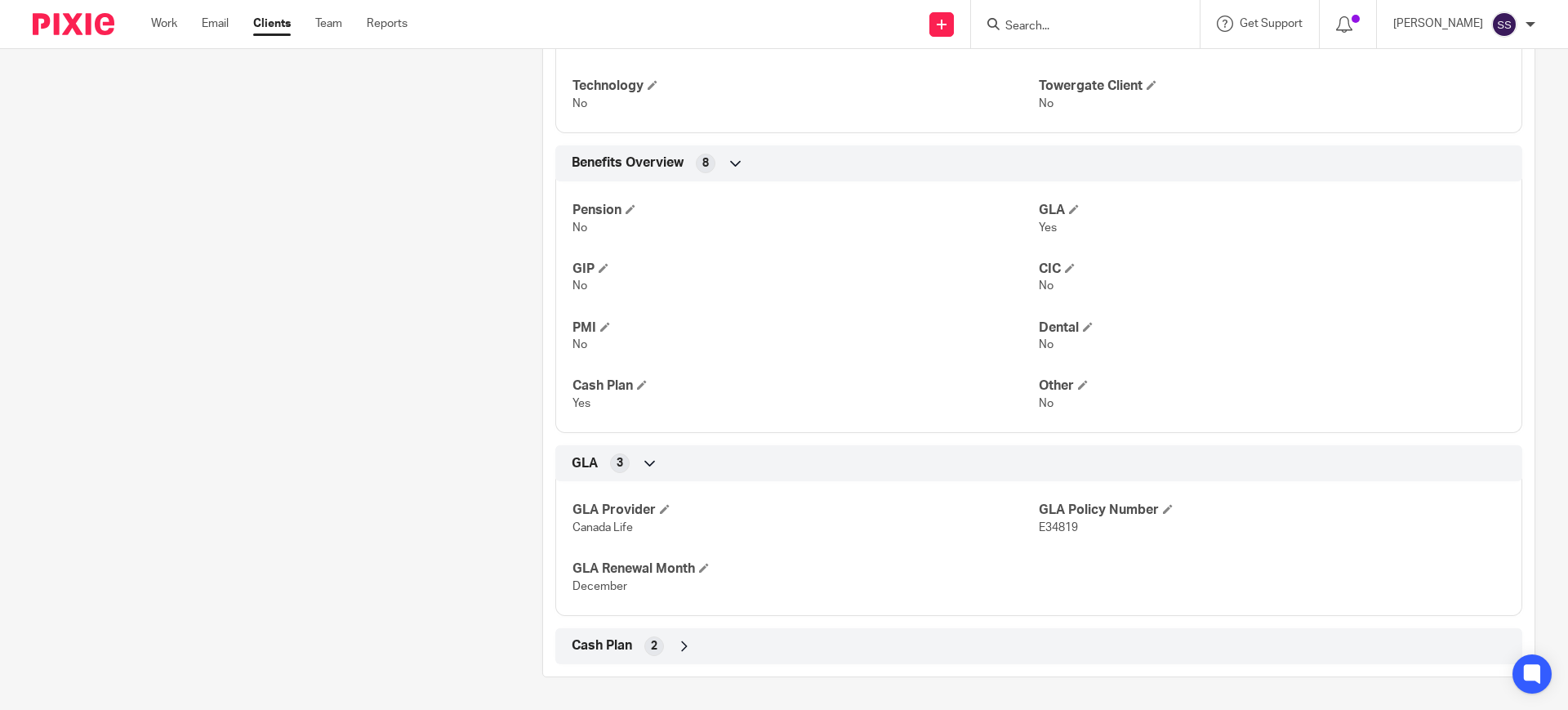
click at [619, 643] on span "Cash Plan" at bounding box center [602, 644] width 61 height 17
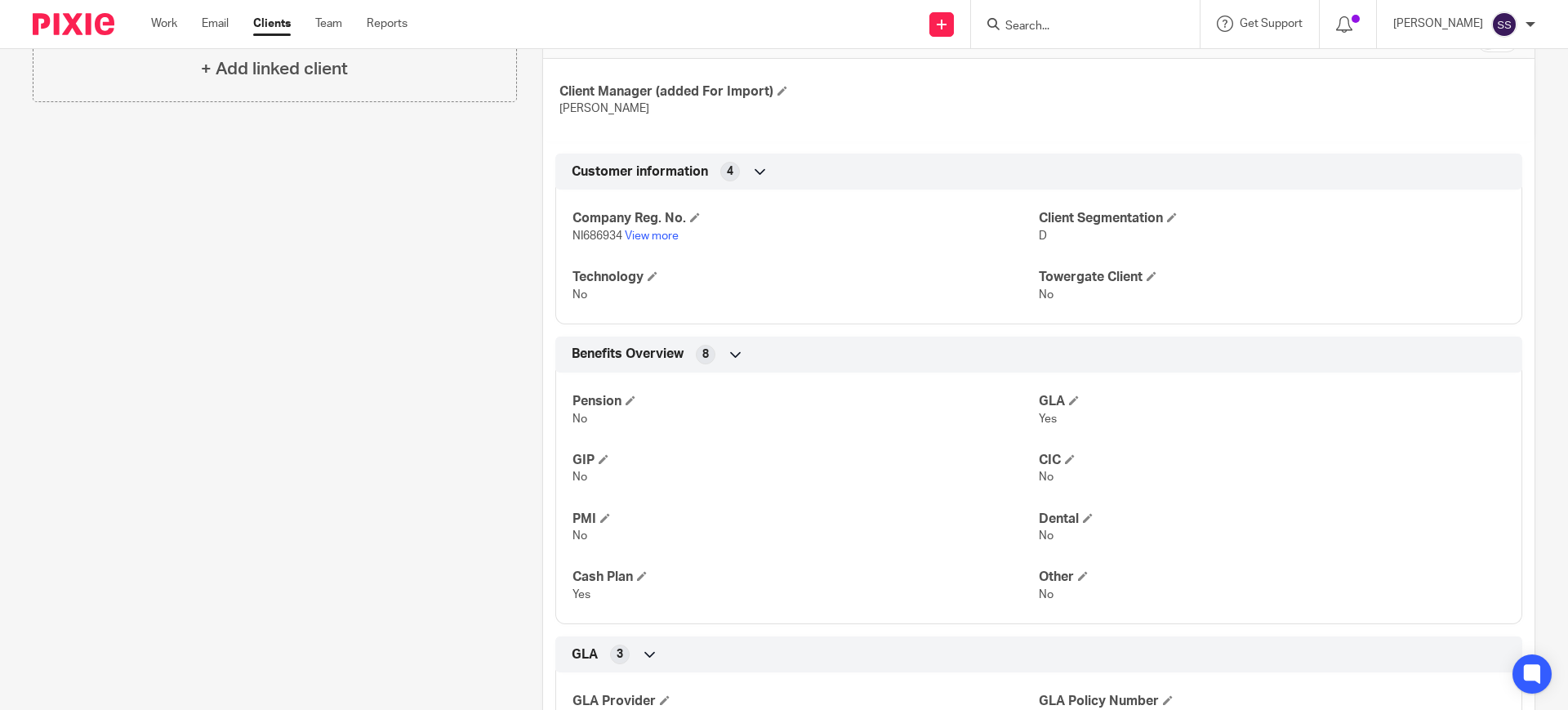
scroll to position [385, 0]
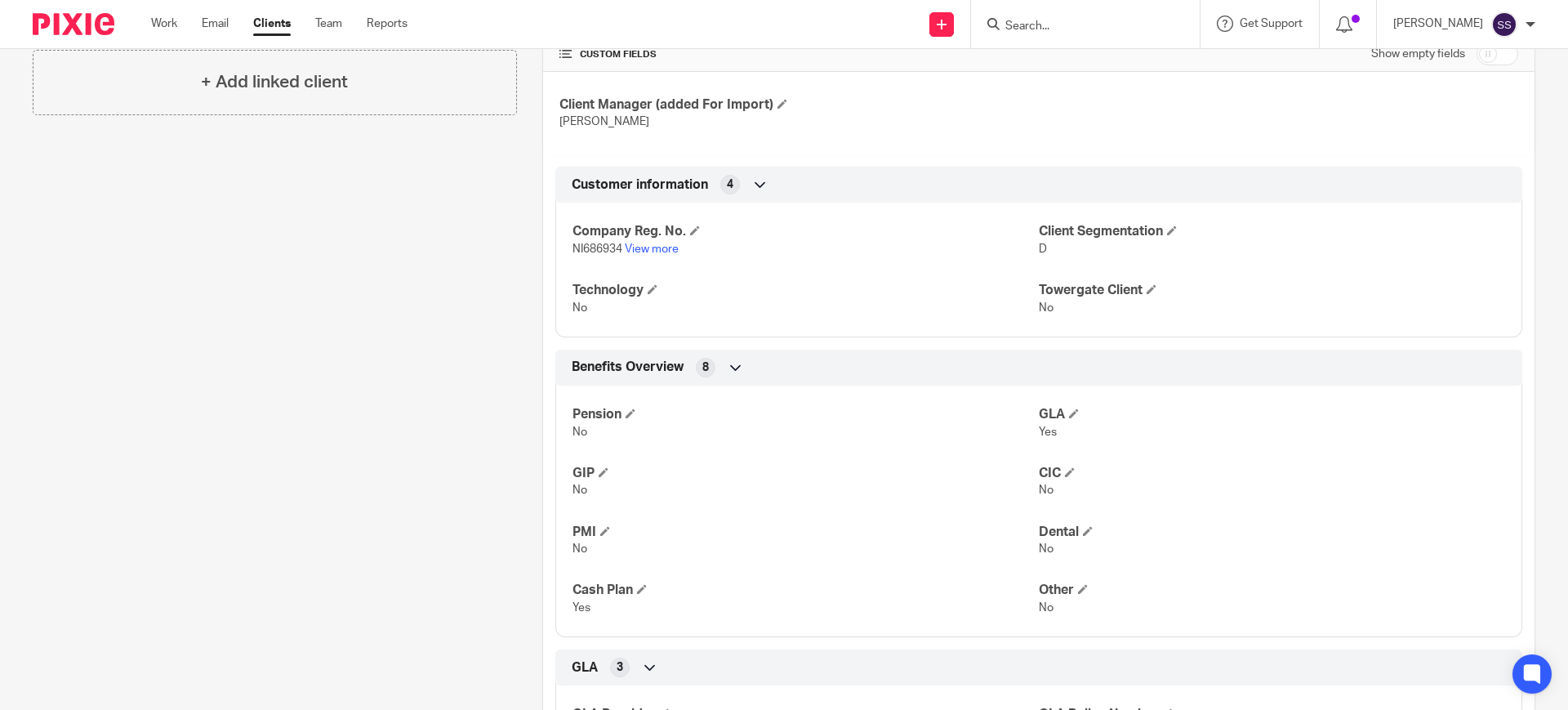
click at [1079, 21] on input "Search" at bounding box center [1077, 27] width 147 height 15
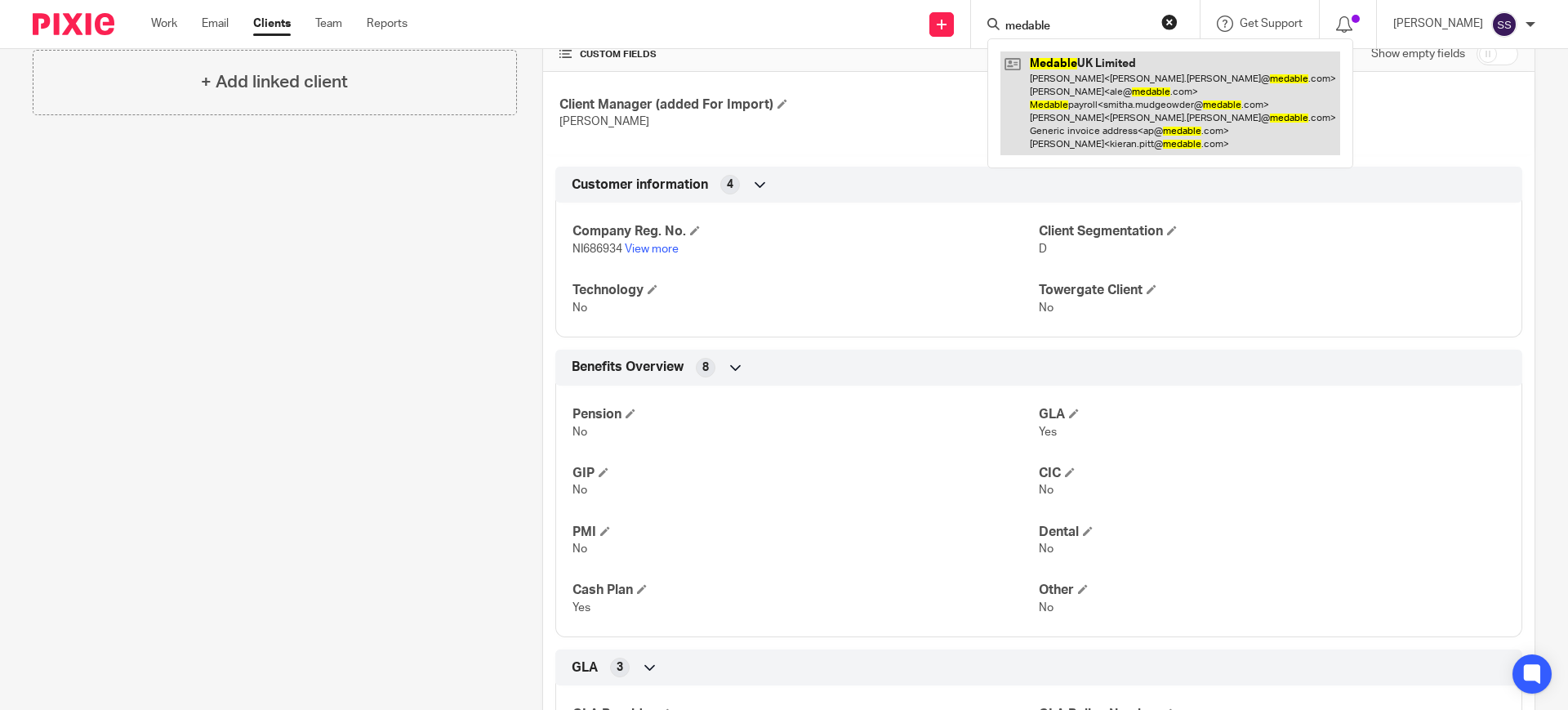
type input "medable"
click at [1079, 78] on link at bounding box center [1170, 103] width 340 height 103
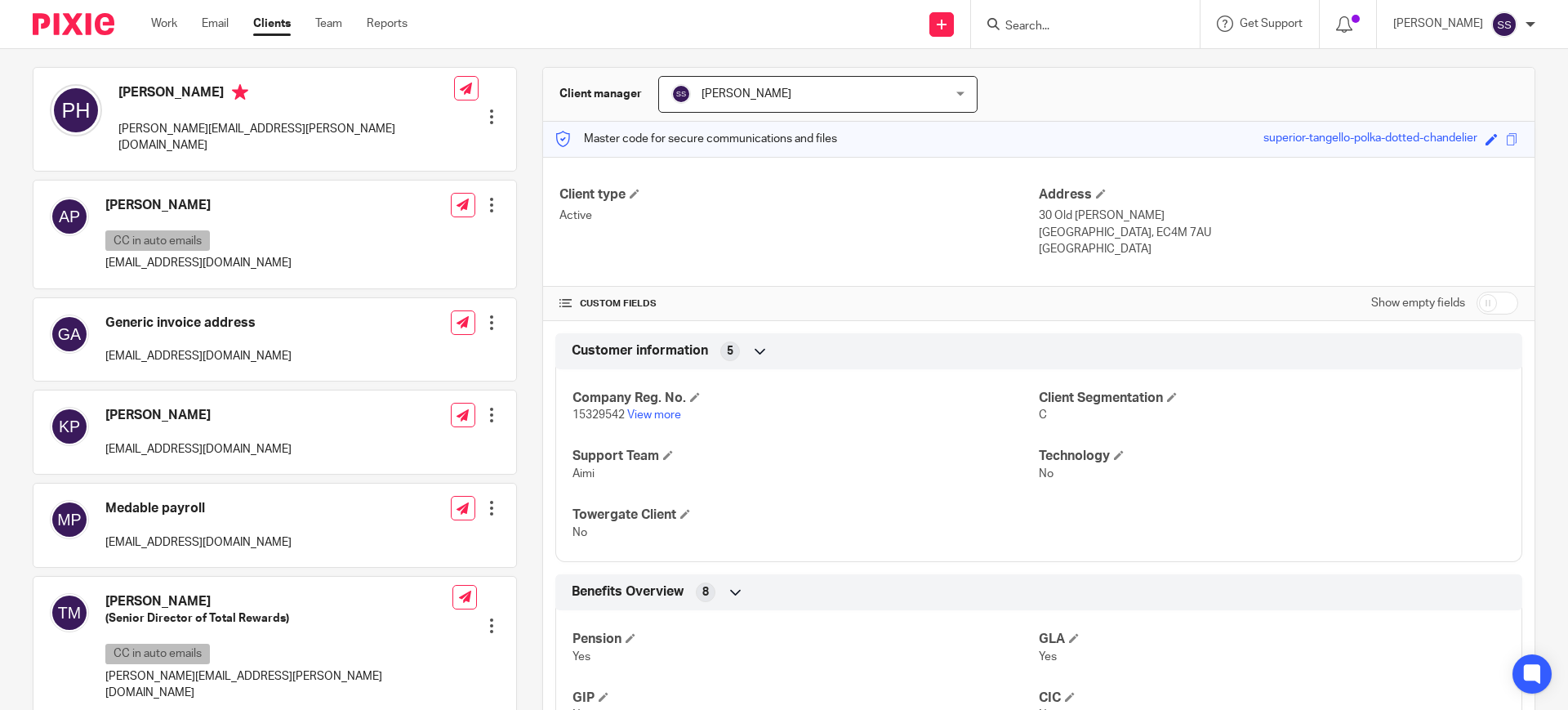
scroll to position [127, 0]
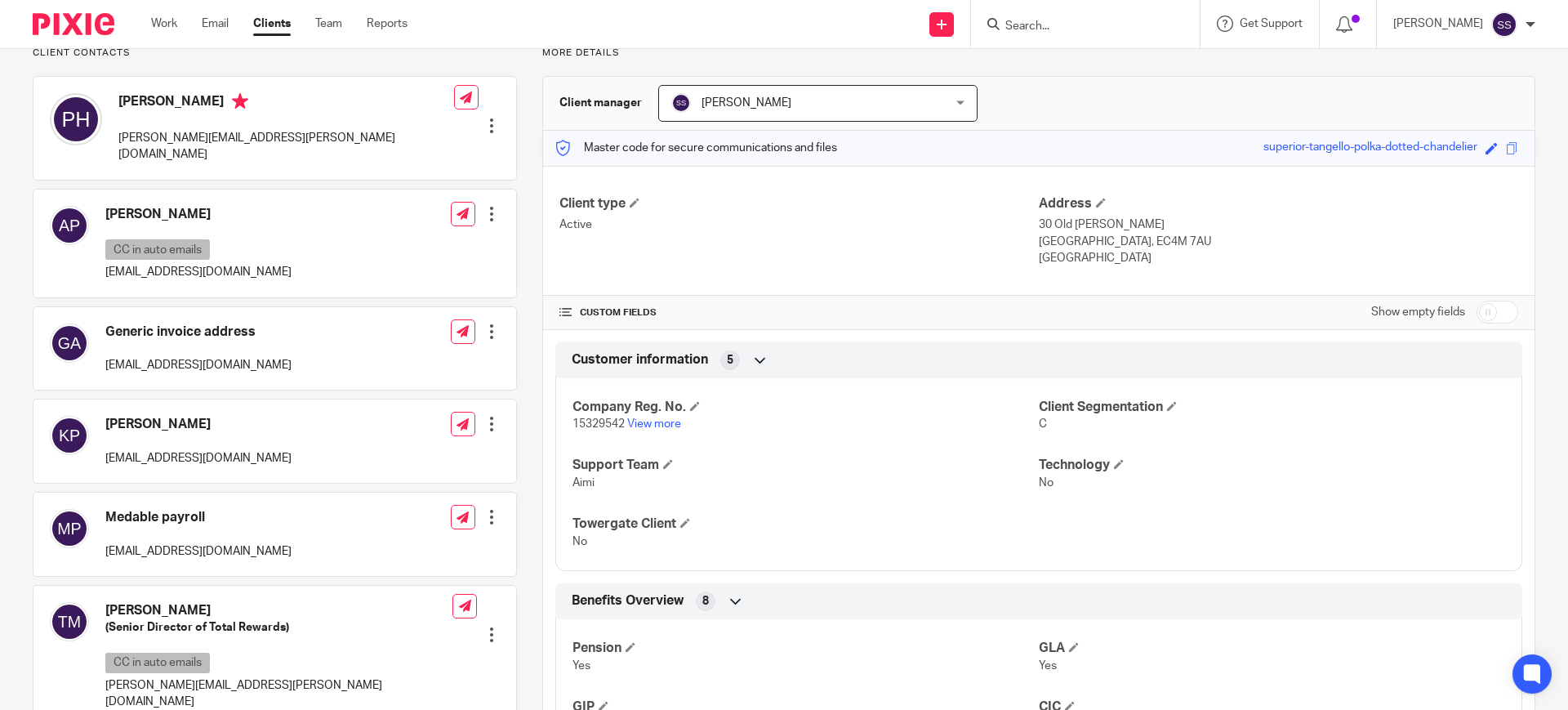
click at [1030, 31] on input "Search" at bounding box center [1077, 27] width 147 height 15
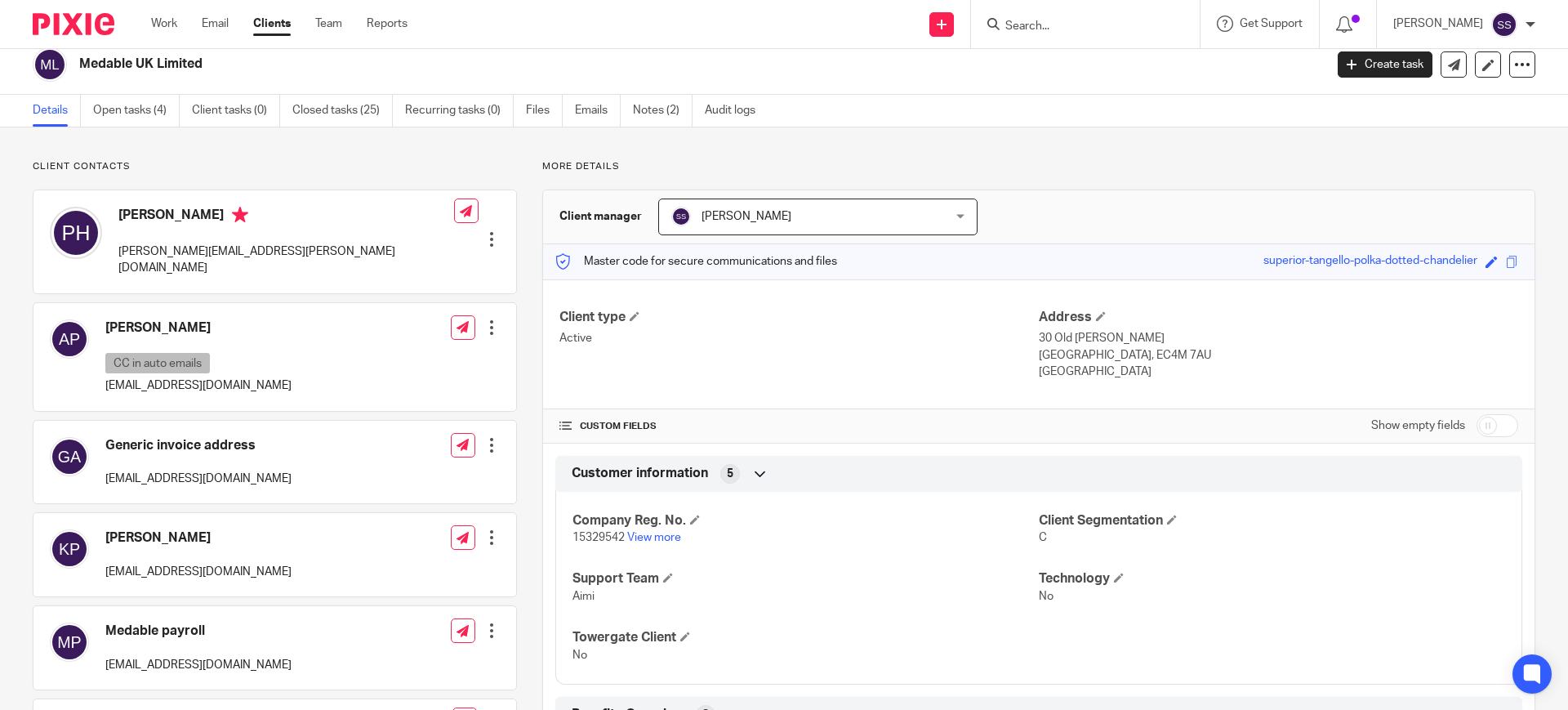
scroll to position [0, 0]
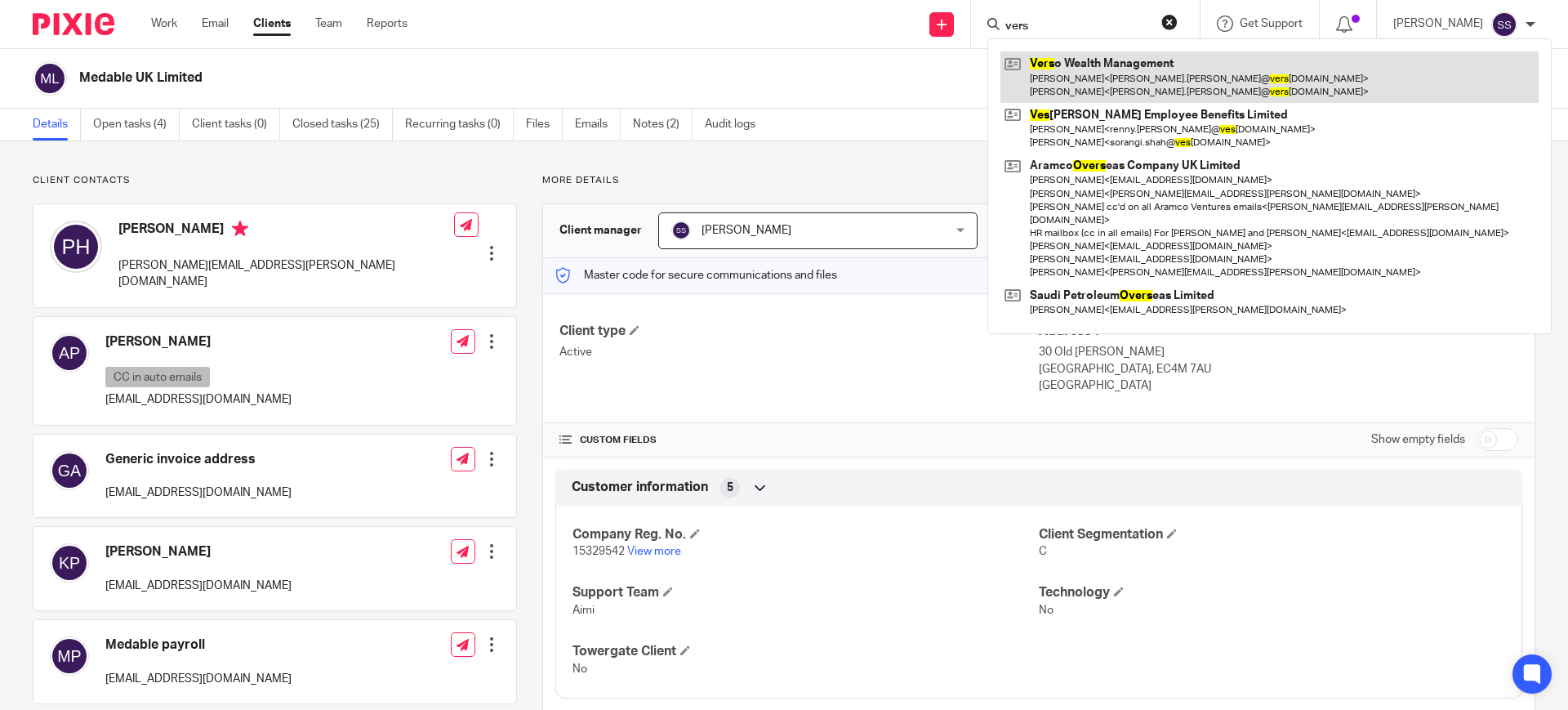
type input "vers"
click at [1117, 64] on link at bounding box center [1269, 76] width 538 height 51
